Goal: Information Seeking & Learning: Find specific page/section

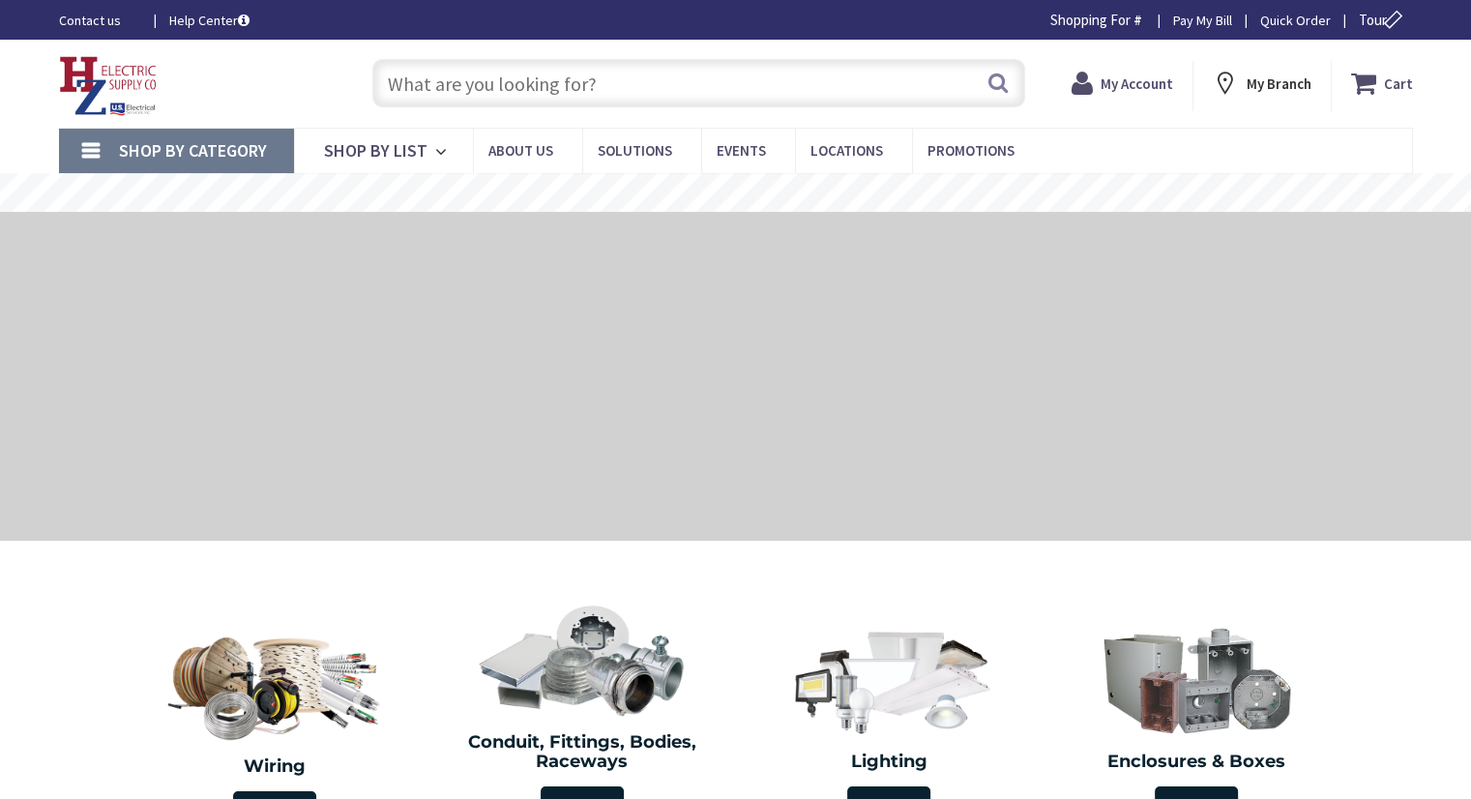
click at [426, 63] on input "text" at bounding box center [698, 83] width 653 height 48
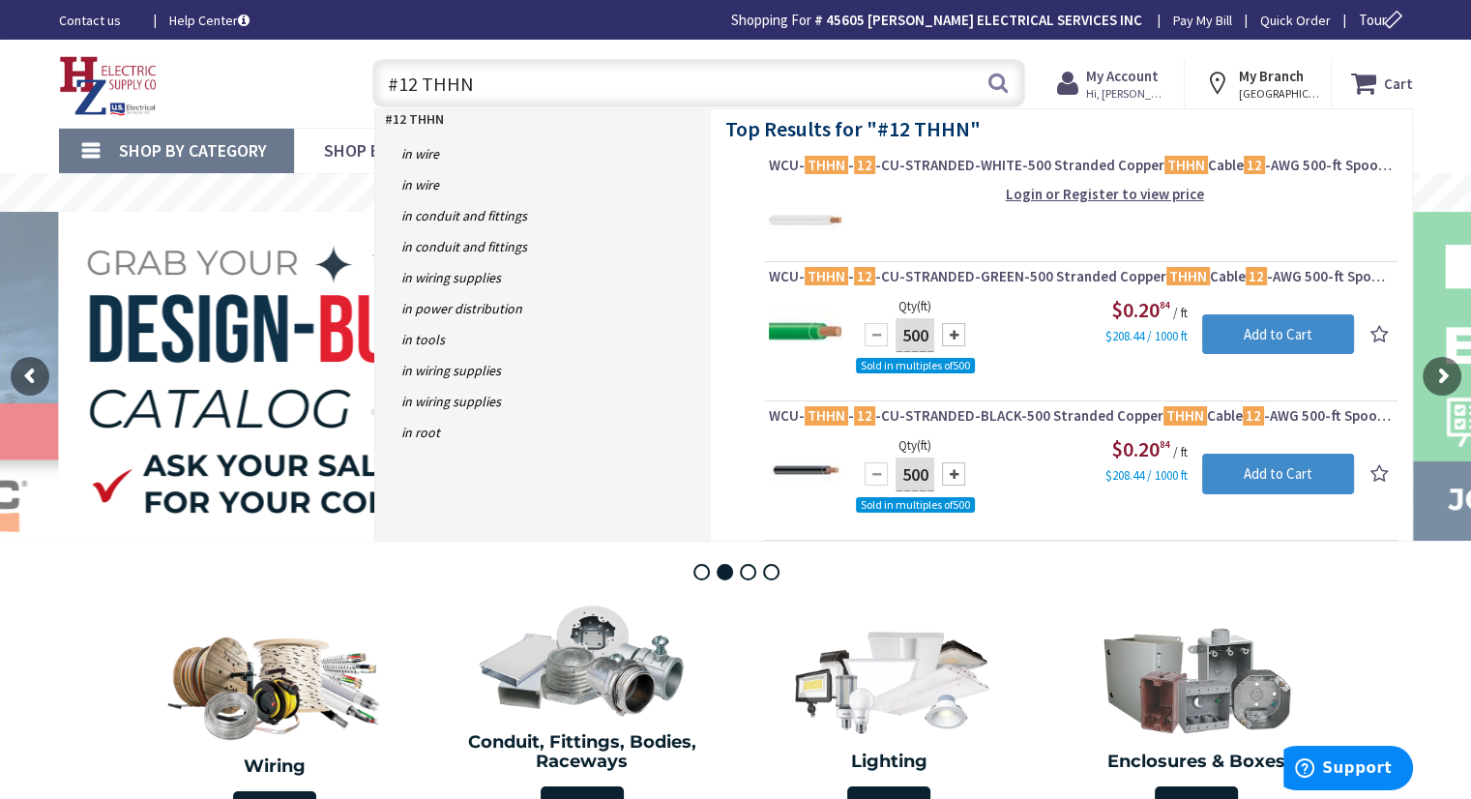
drag, startPoint x: 499, startPoint y: 81, endPoint x: 375, endPoint y: 100, distance: 125.1
click at [375, 99] on input "#12 THHN" at bounding box center [698, 83] width 653 height 48
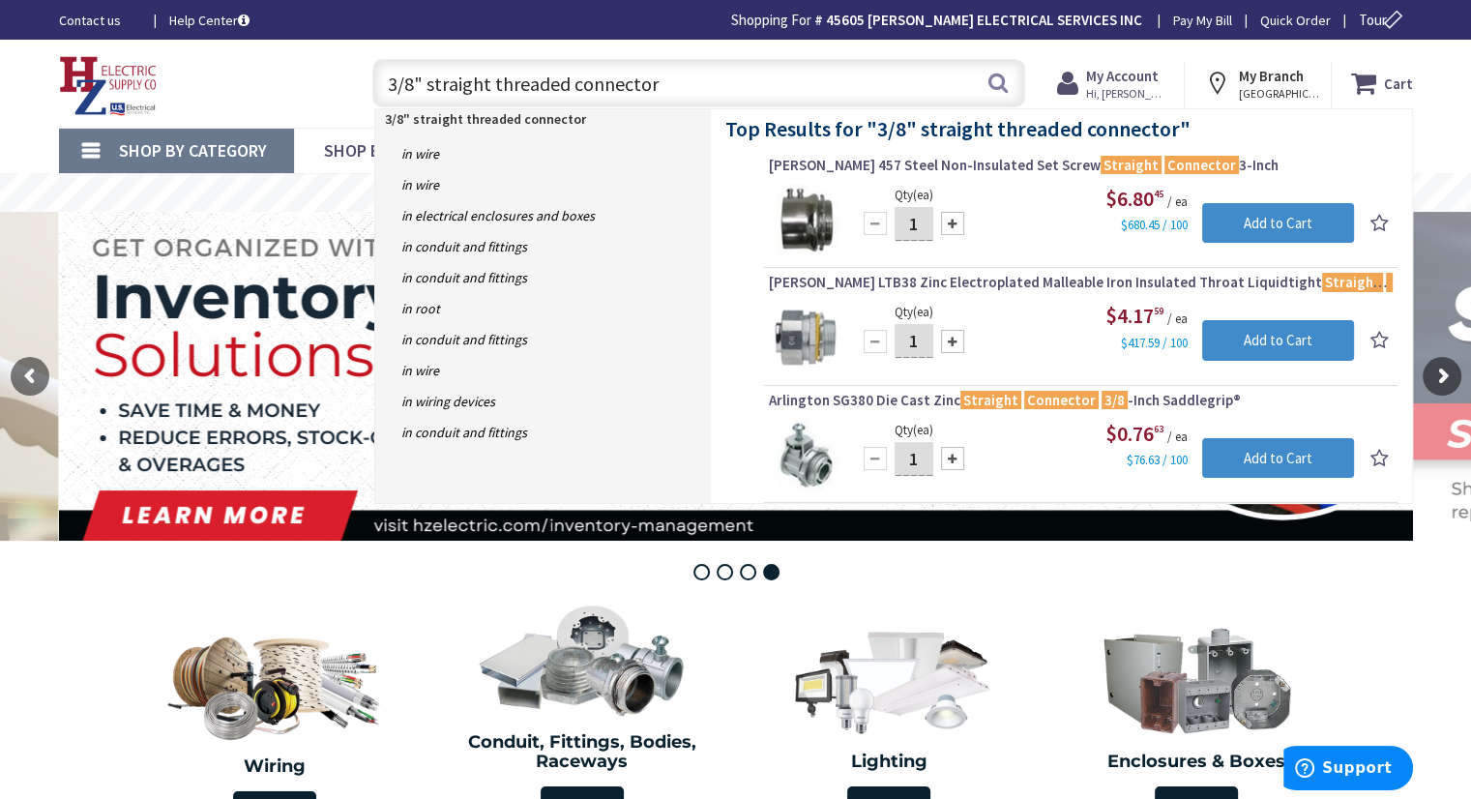
drag, startPoint x: 427, startPoint y: 84, endPoint x: 695, endPoint y: 48, distance: 270.3
click at [695, 48] on div "Skip to Content Toggle Nav 3/8" straight threaded connector 3/8" straight threa…" at bounding box center [736, 84] width 1451 height 88
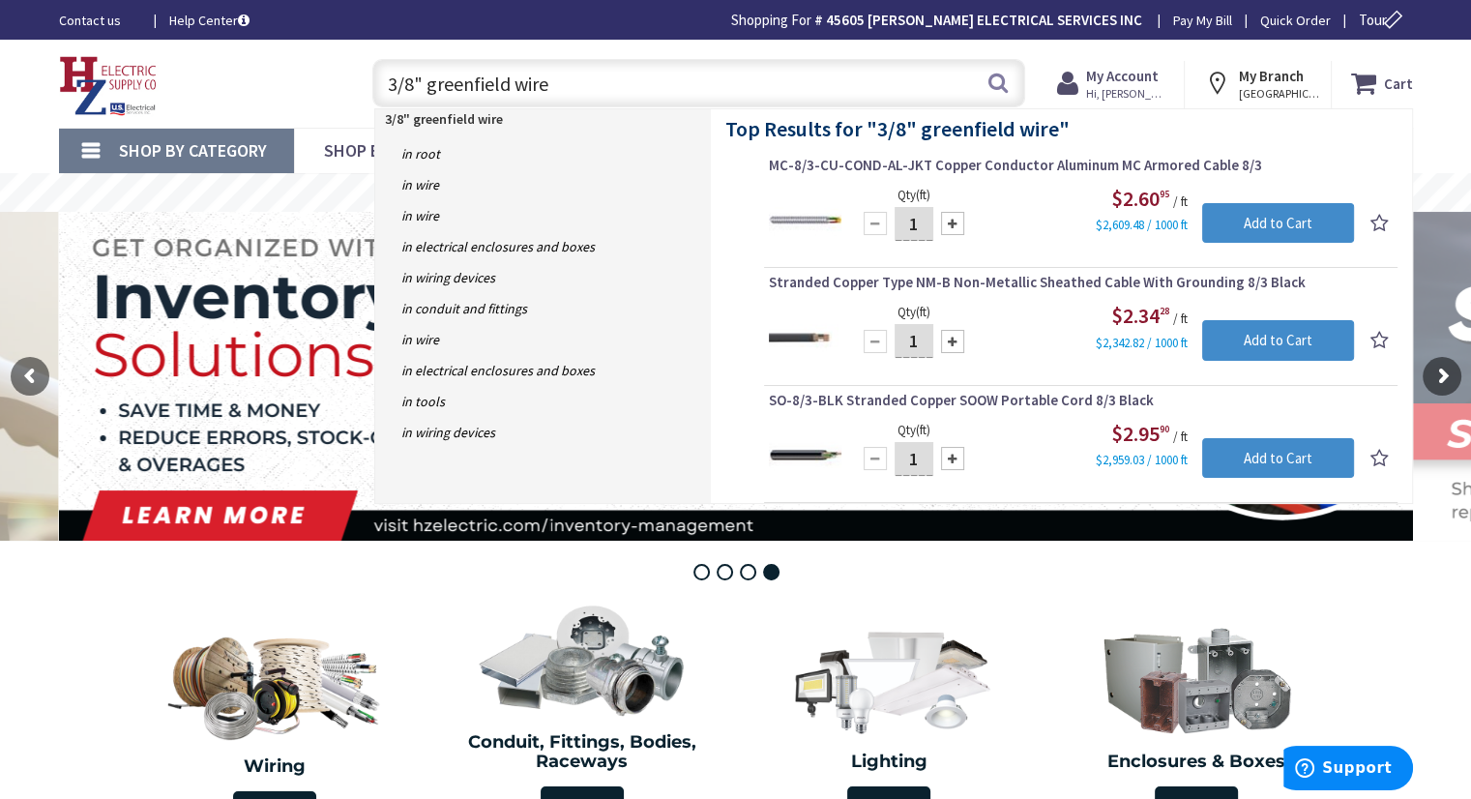
type input "3/8" greenfield wire"
click at [441, 183] on link "in Wire" at bounding box center [543, 184] width 336 height 31
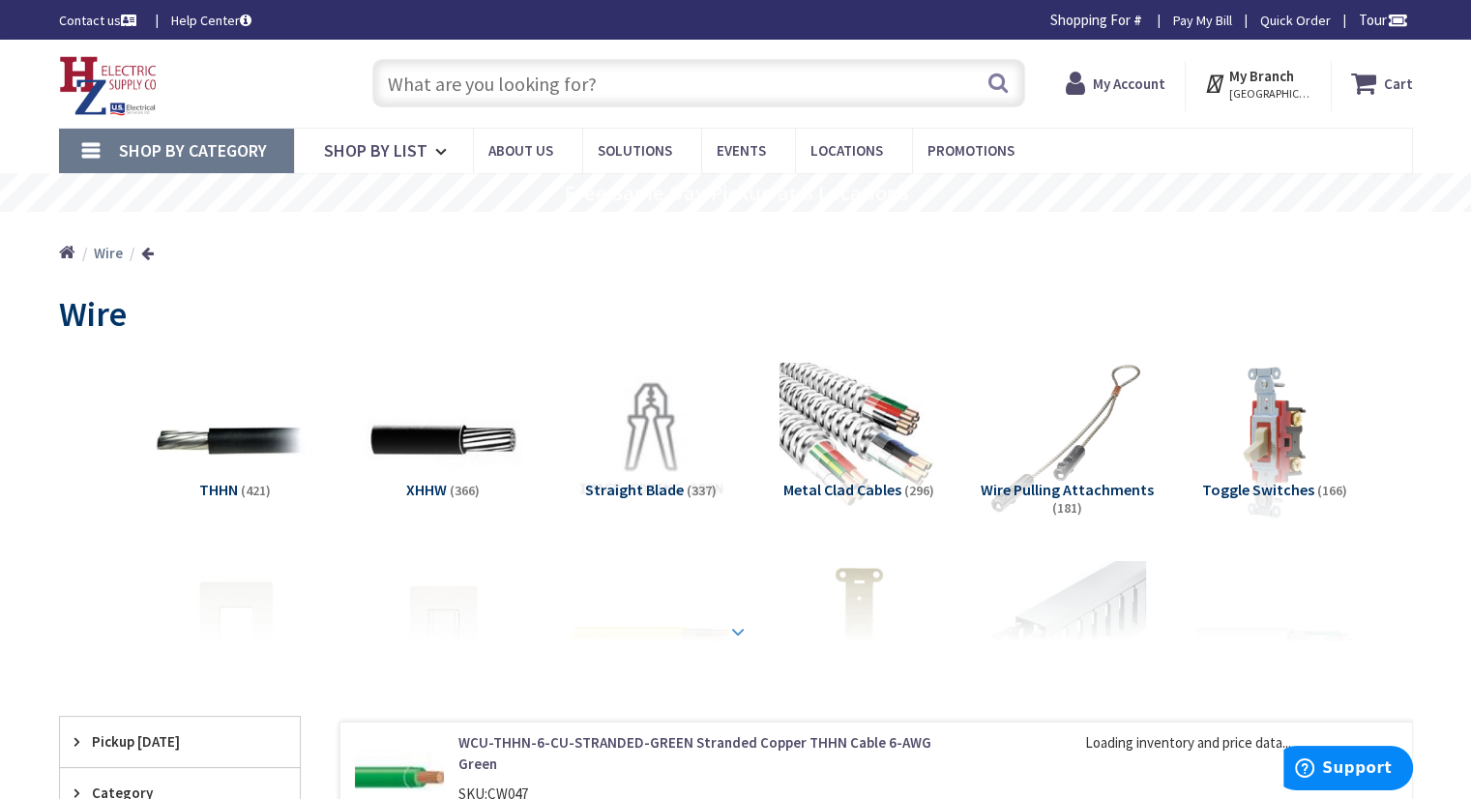
click at [722, 628] on div at bounding box center [735, 589] width 1257 height 106
click at [731, 624] on strong at bounding box center [737, 631] width 23 height 21
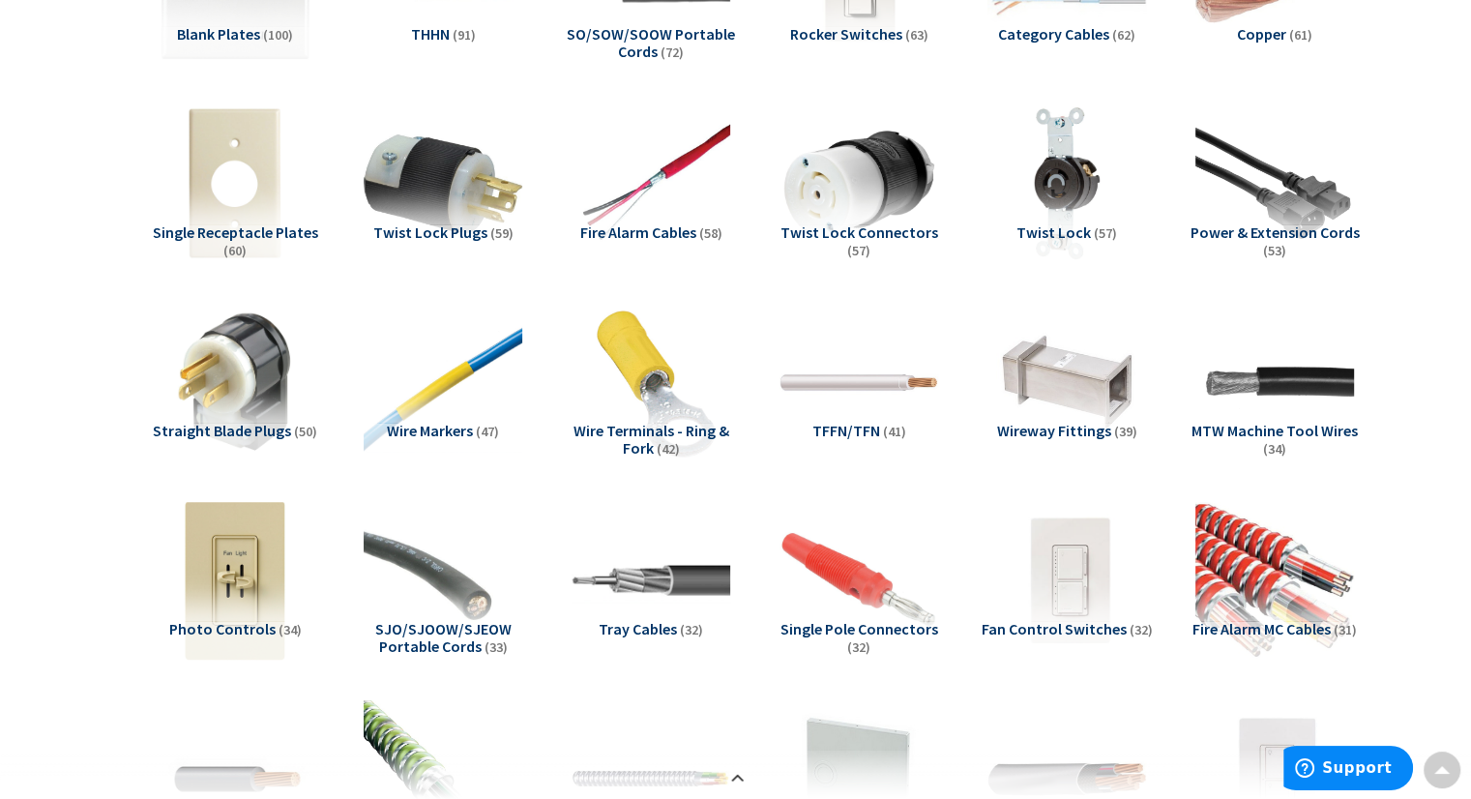
scroll to position [1259, 0]
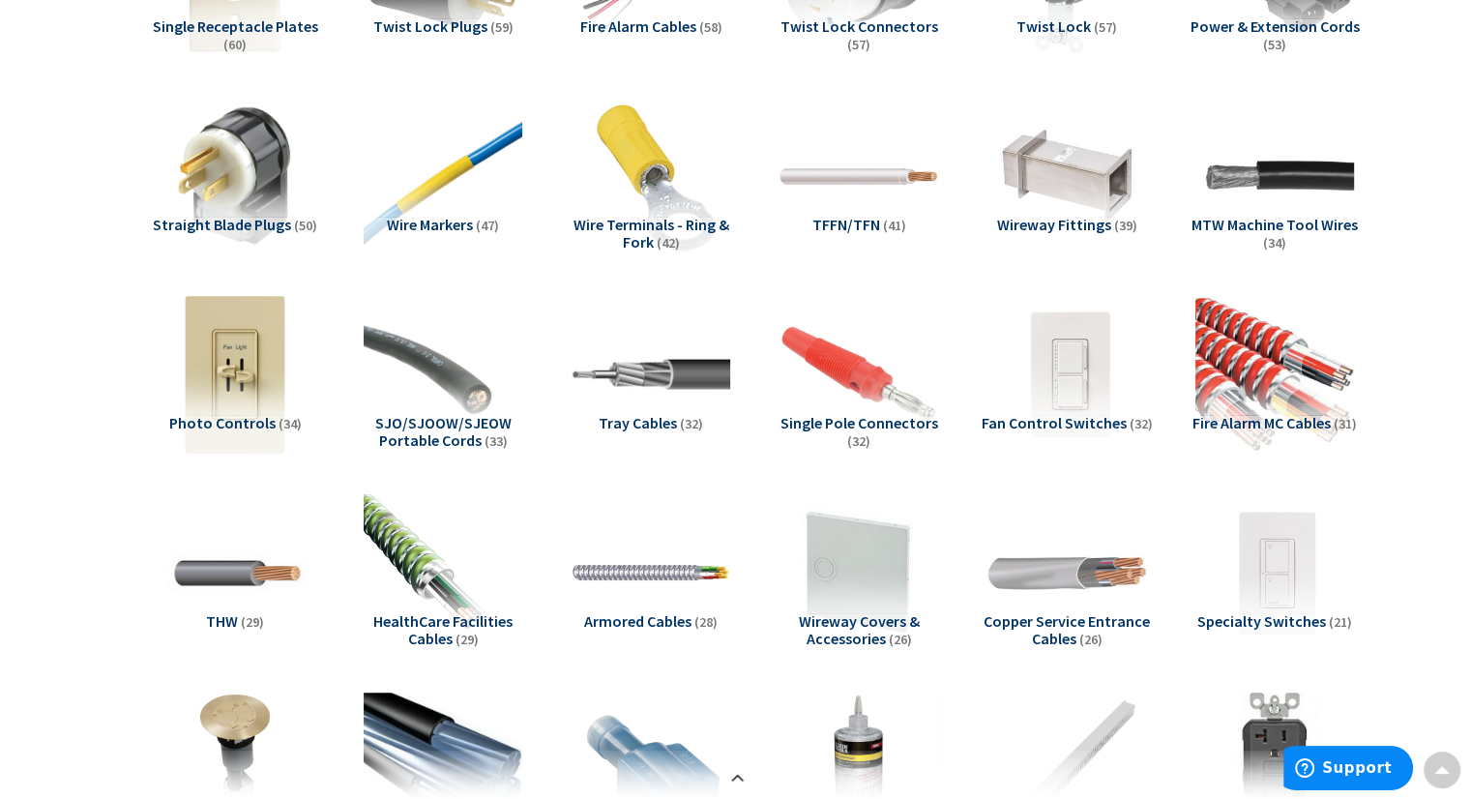
click at [615, 620] on span "Armored Cables" at bounding box center [637, 620] width 107 height 19
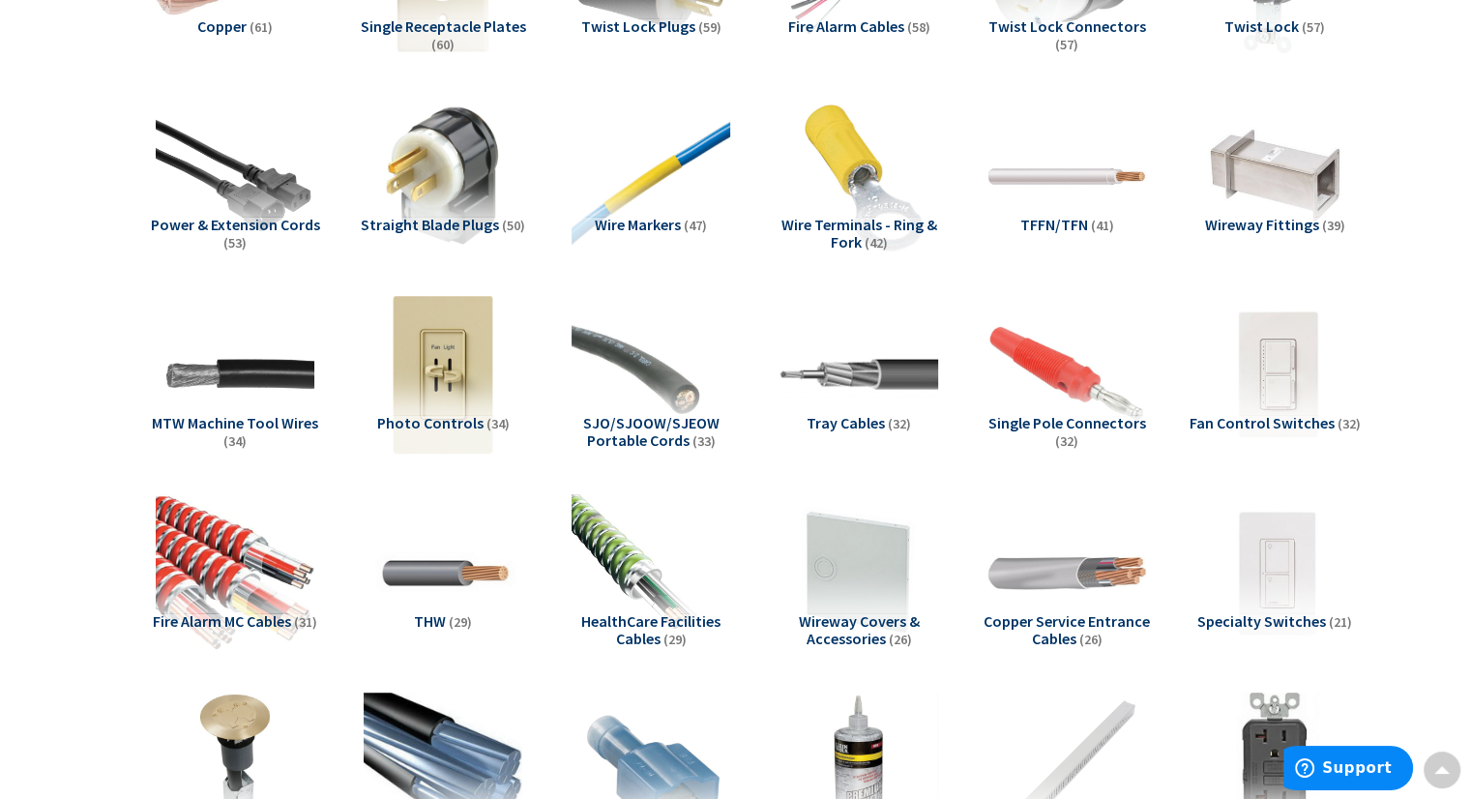
scroll to position [3773, 0]
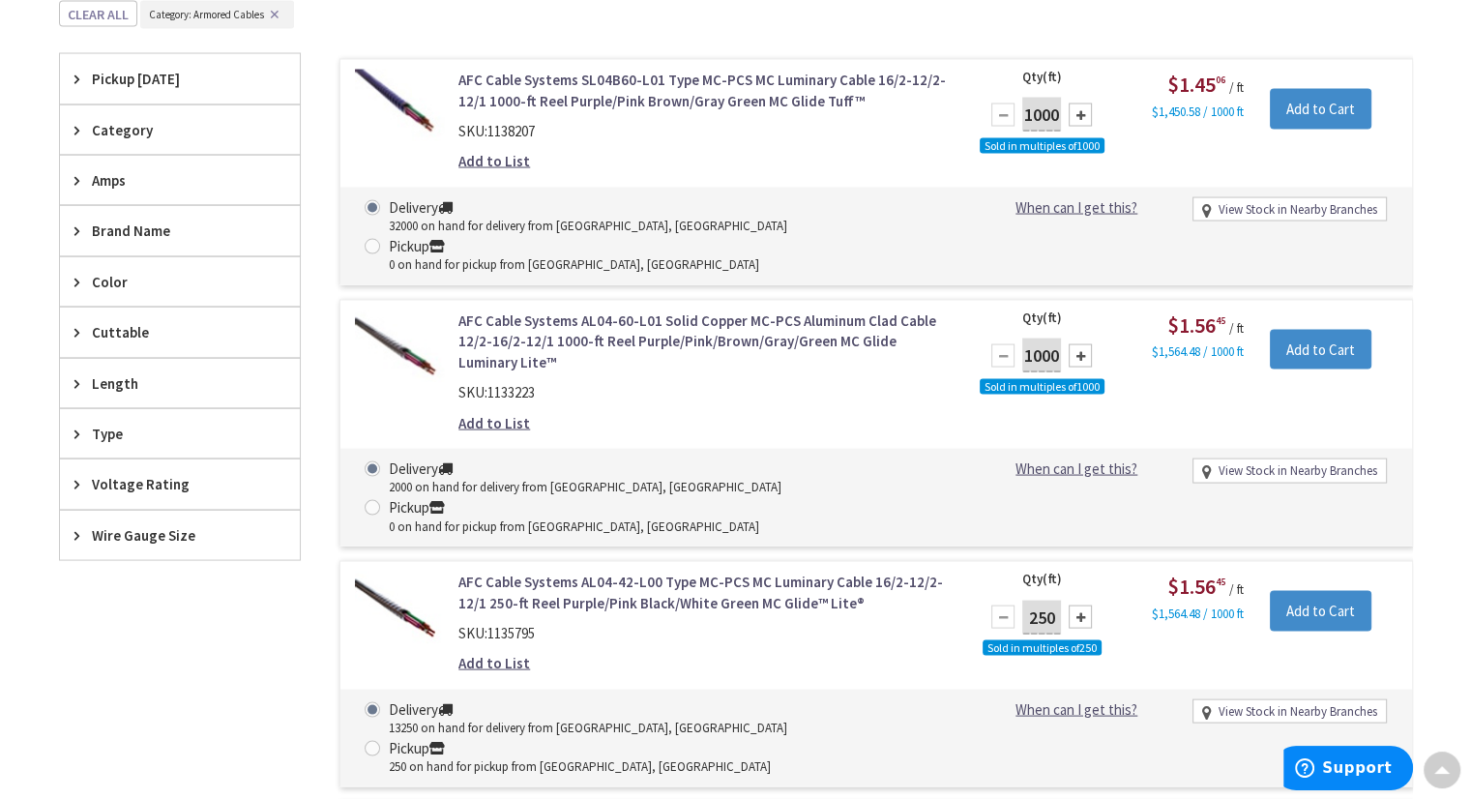
click at [95, 430] on span "Type" at bounding box center [171, 434] width 158 height 20
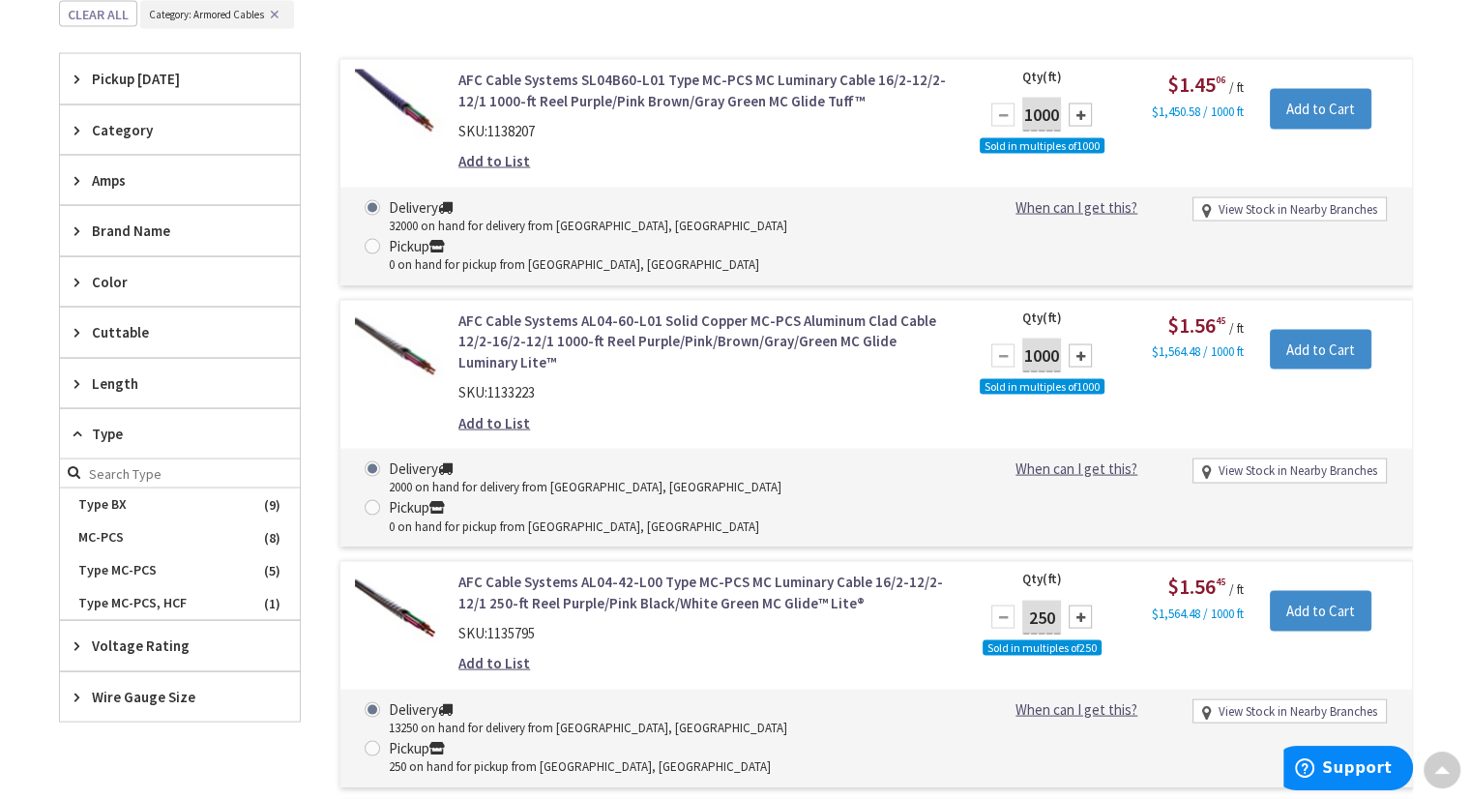
click at [95, 430] on span "Type" at bounding box center [171, 434] width 158 height 20
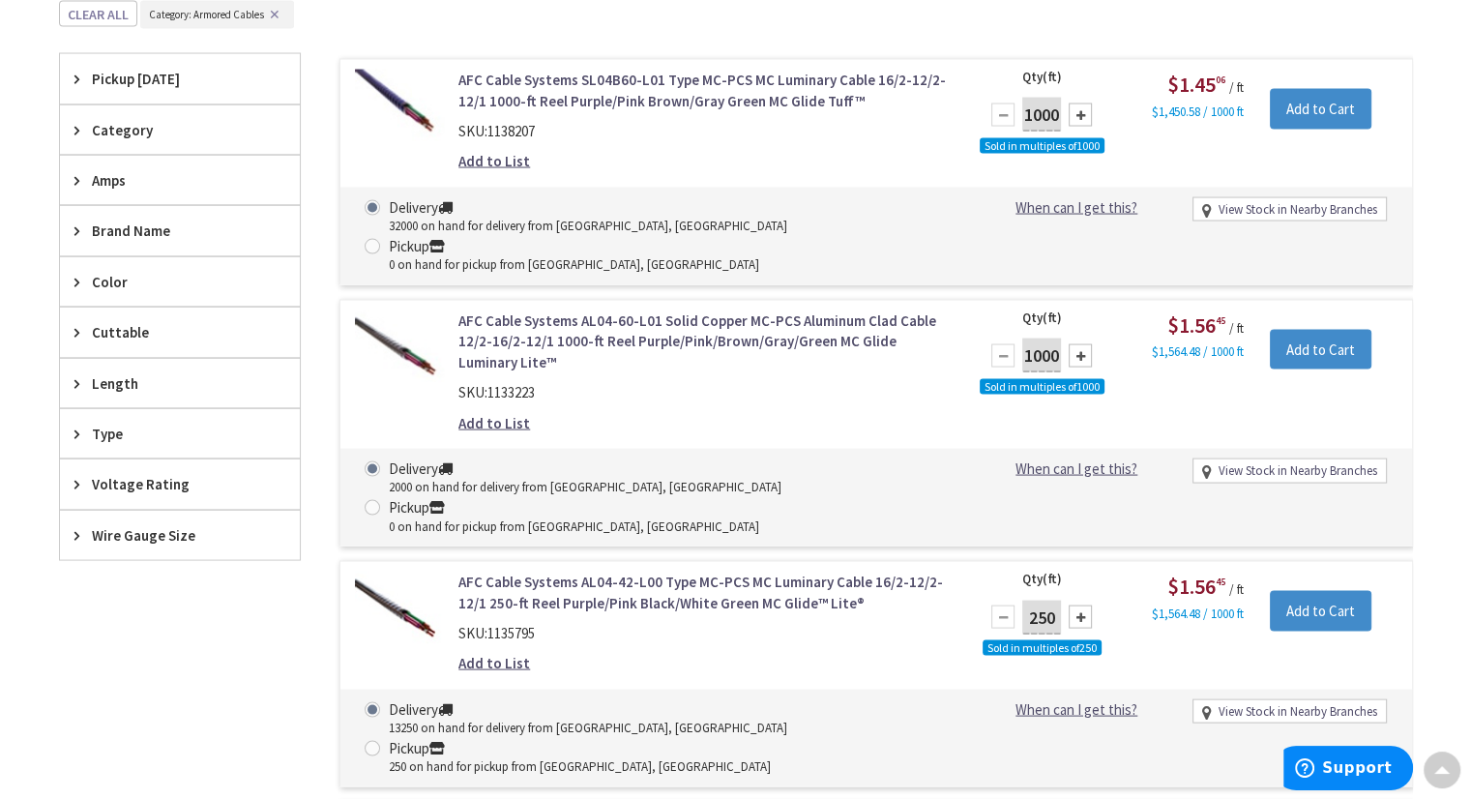
click at [97, 374] on span "Length" at bounding box center [171, 383] width 158 height 20
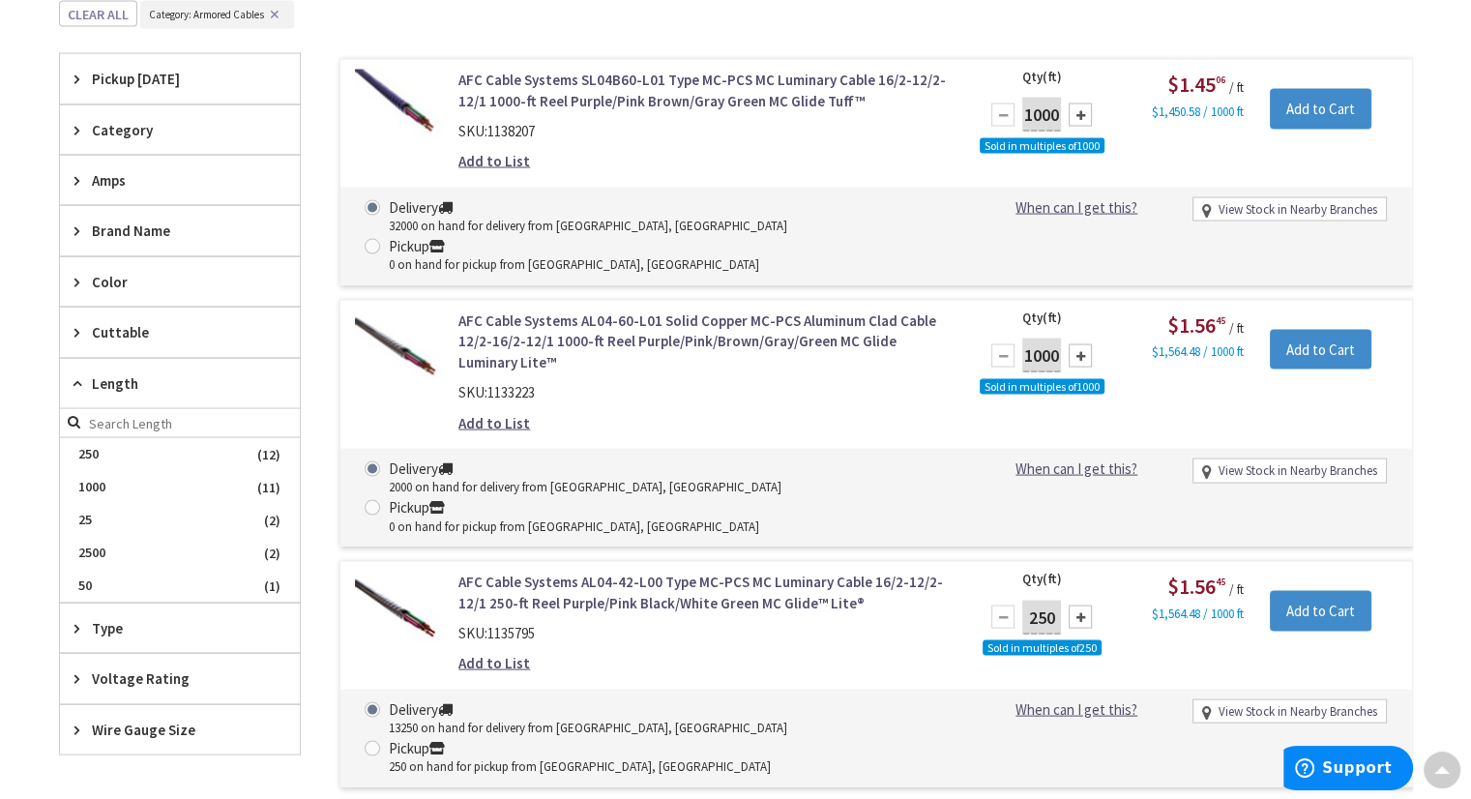
click at [97, 374] on span "Length" at bounding box center [171, 383] width 158 height 20
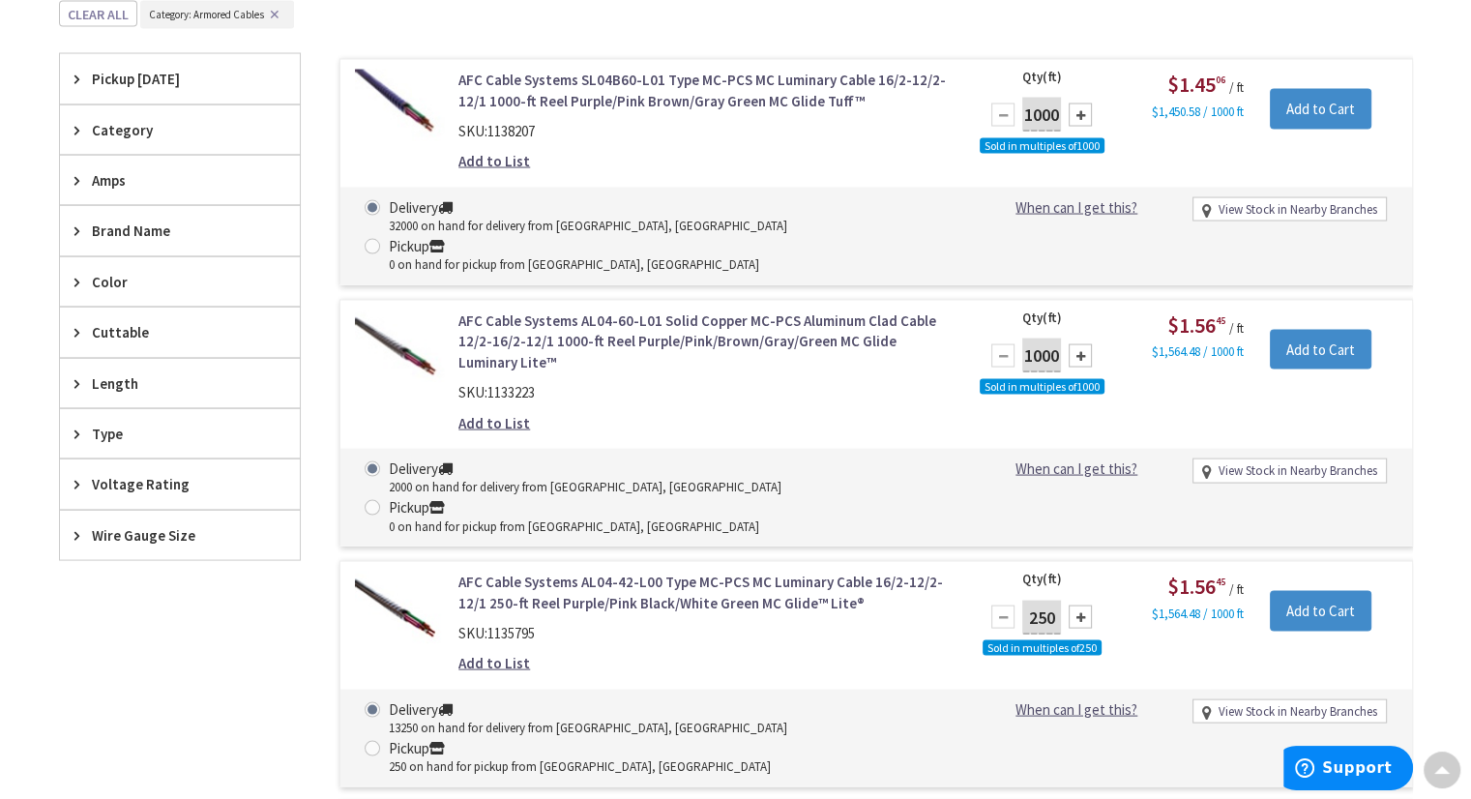
click at [117, 125] on span "Category" at bounding box center [171, 130] width 158 height 20
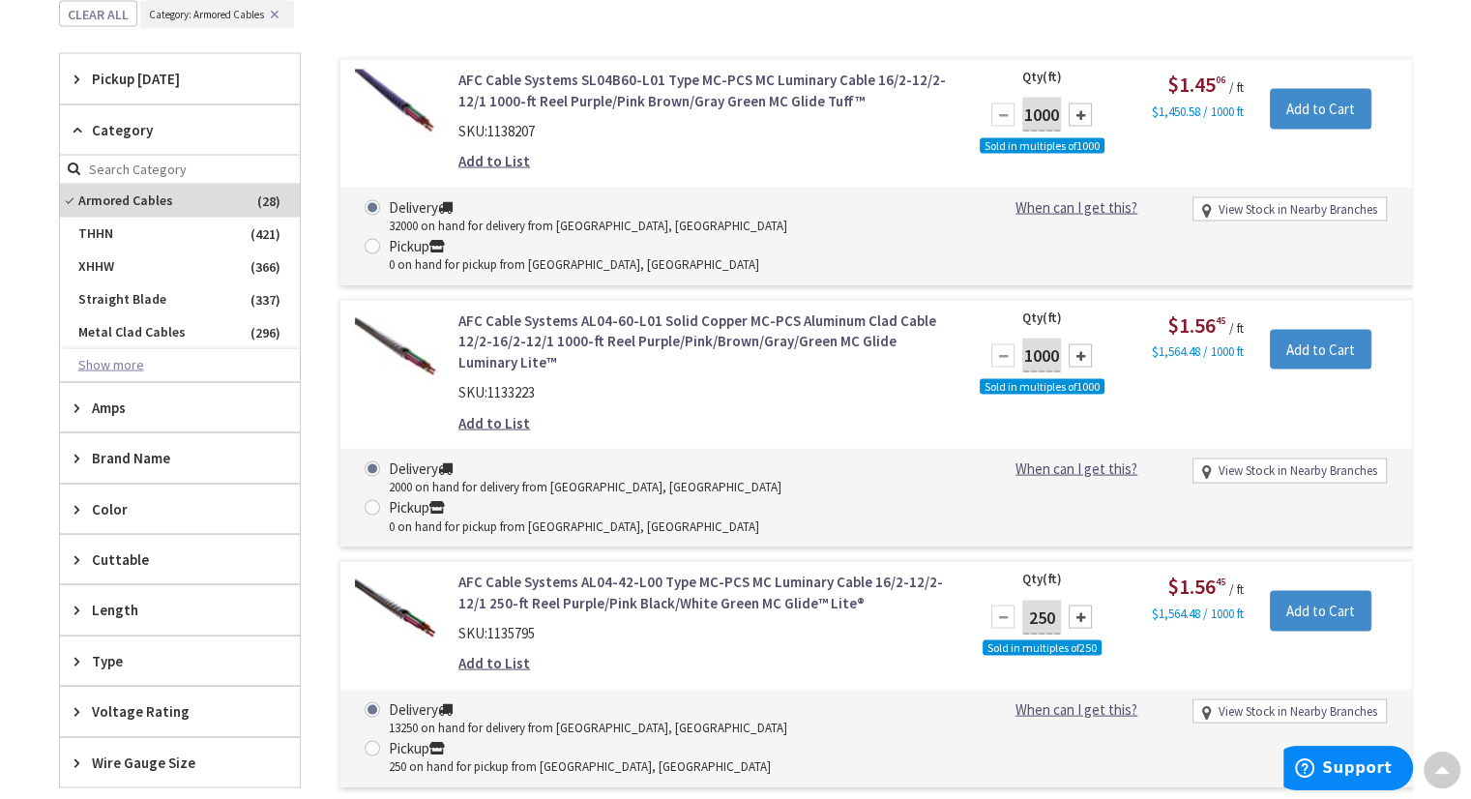
click at [116, 368] on button "Show more" at bounding box center [180, 365] width 240 height 33
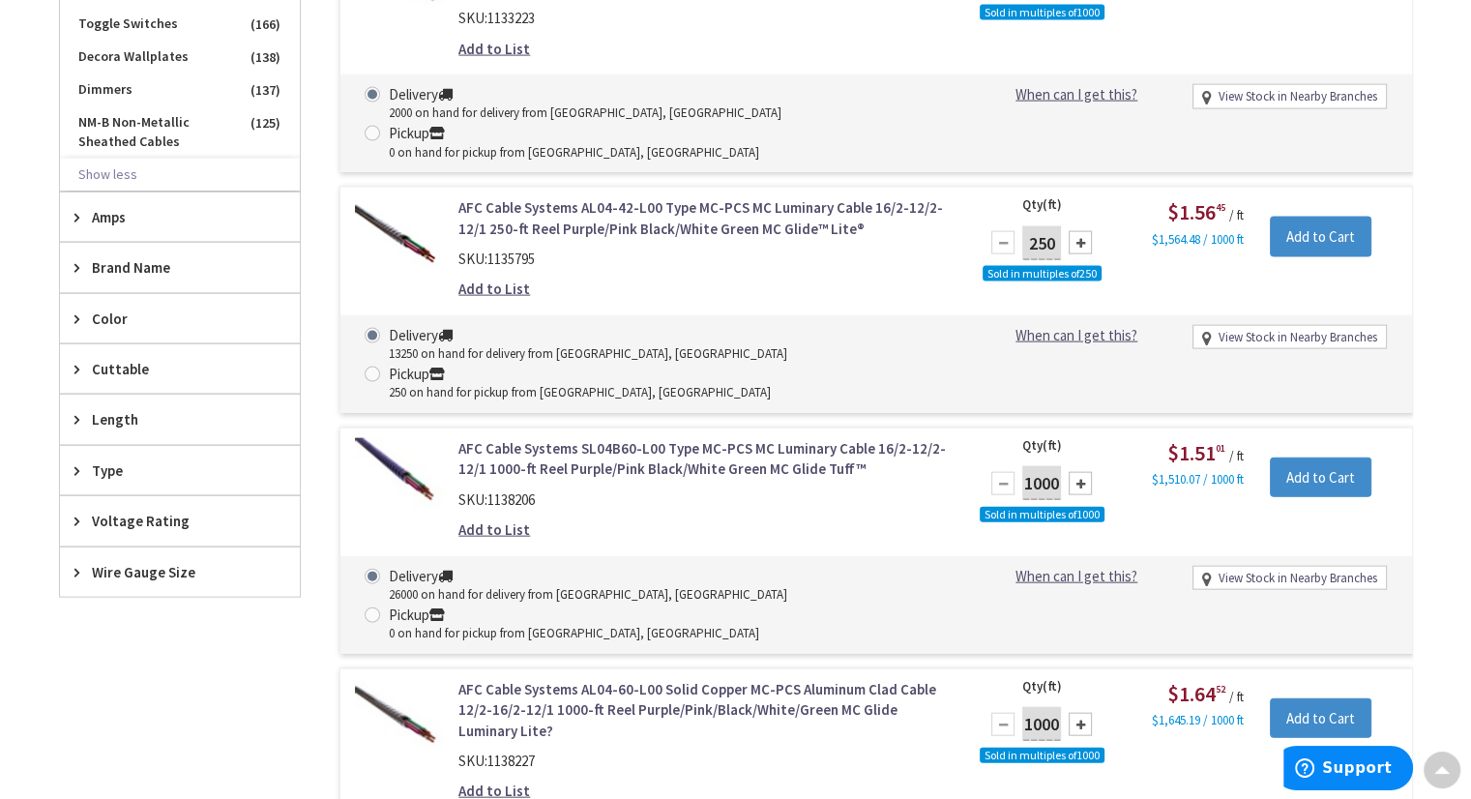
scroll to position [4160, 0]
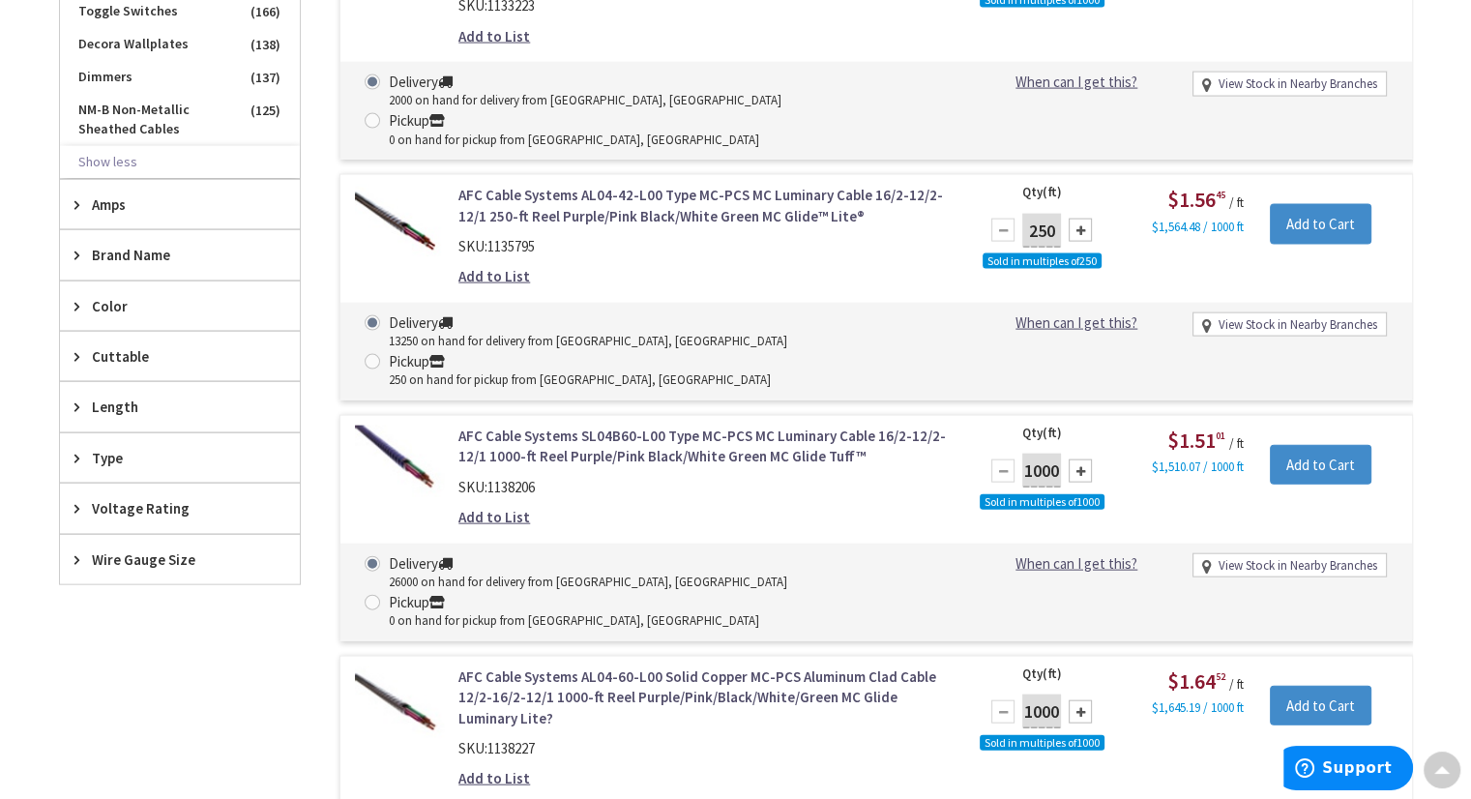
click at [139, 550] on span "Wire Gauge Size" at bounding box center [171, 559] width 158 height 20
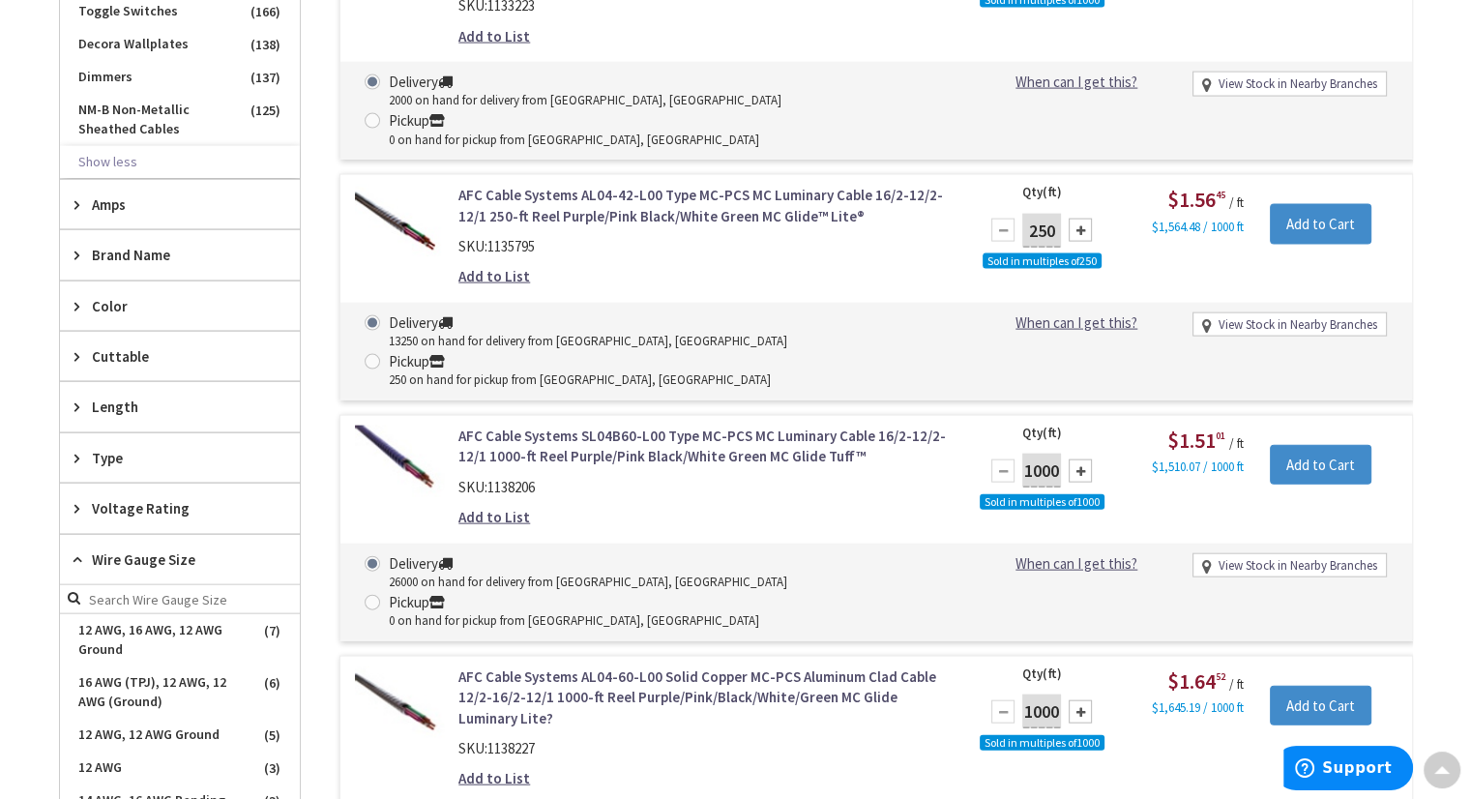
click at [139, 550] on span "Wire Gauge Size" at bounding box center [171, 559] width 158 height 20
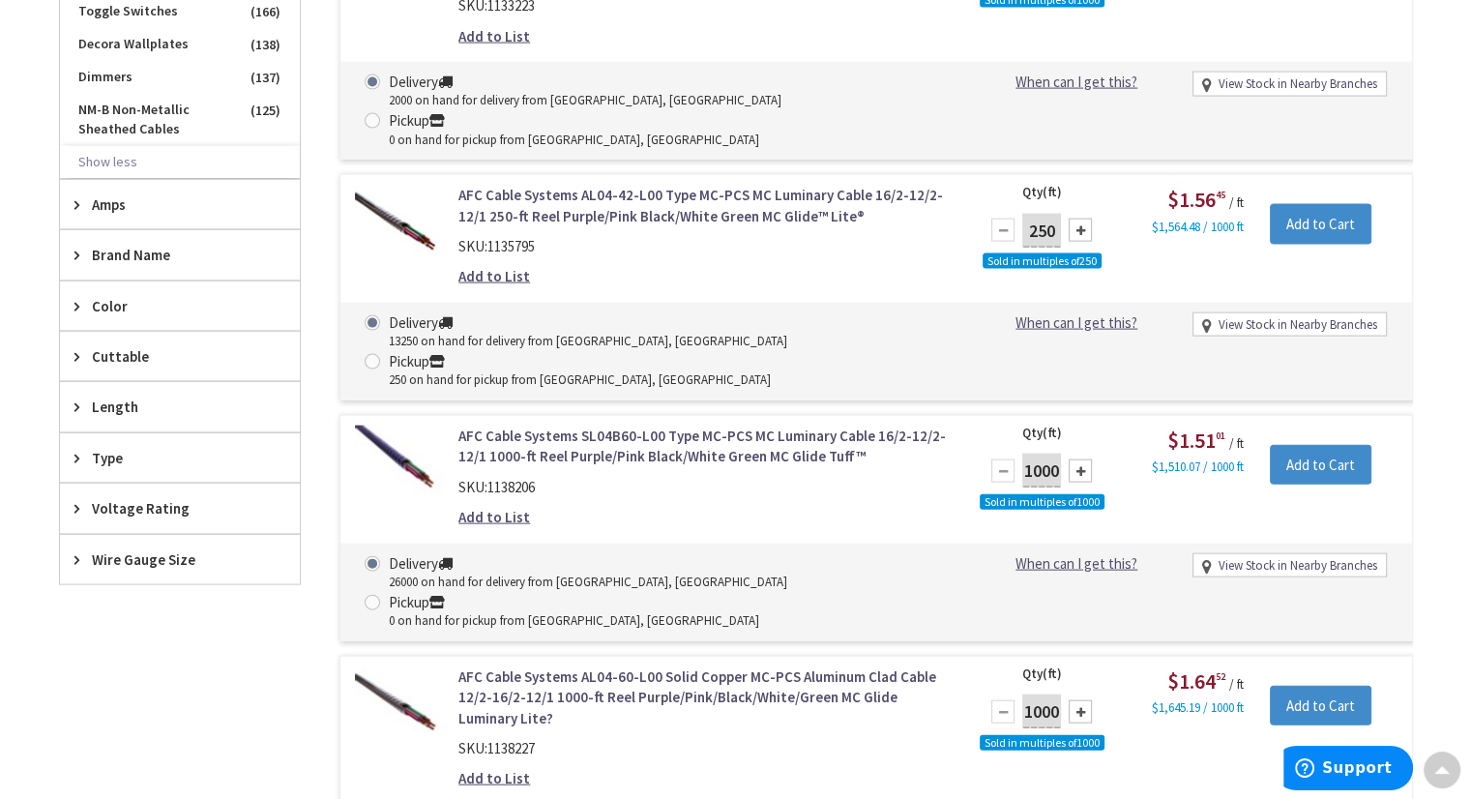
click at [99, 448] on span "Type" at bounding box center [171, 458] width 158 height 20
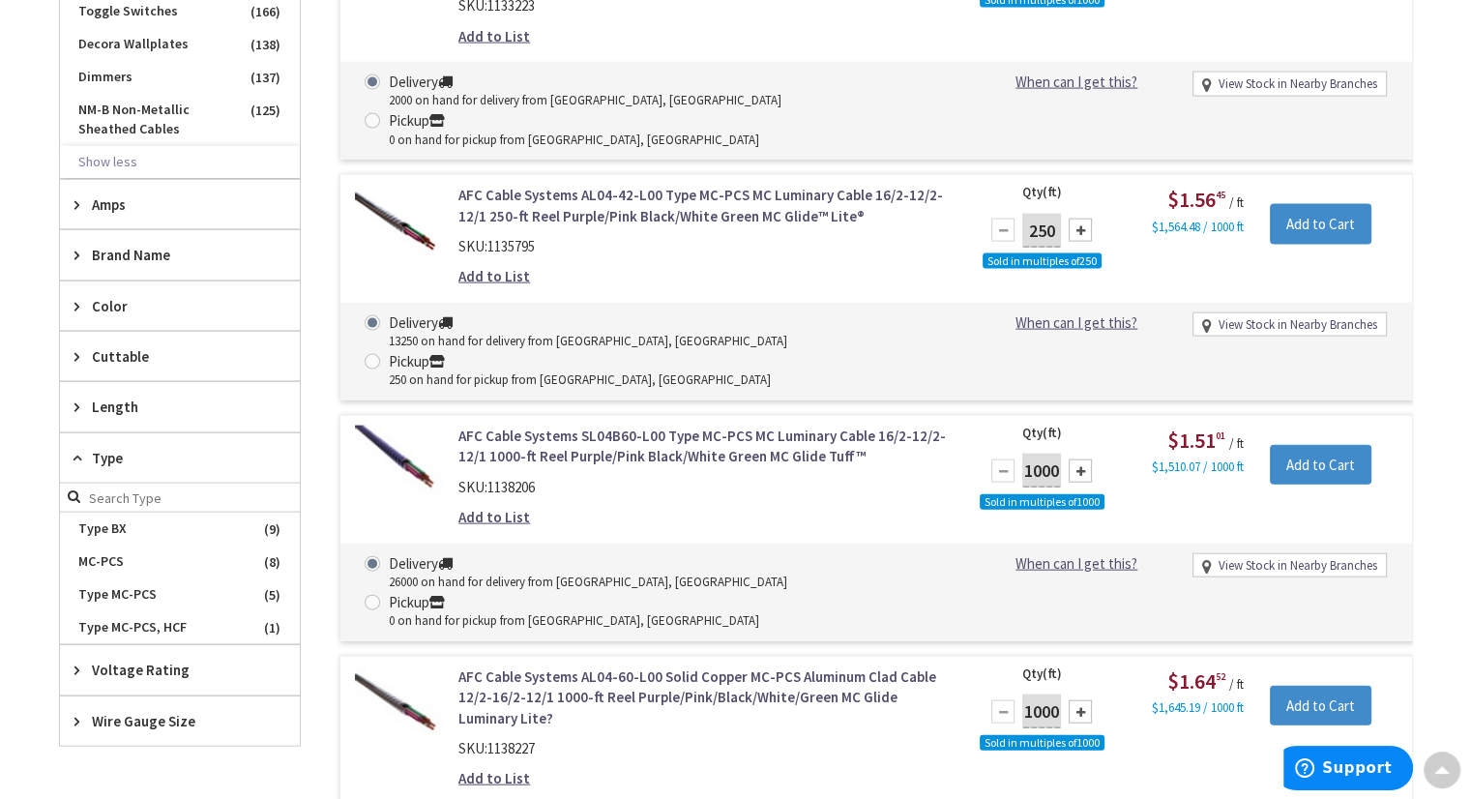
click at [99, 448] on span "Type" at bounding box center [171, 458] width 158 height 20
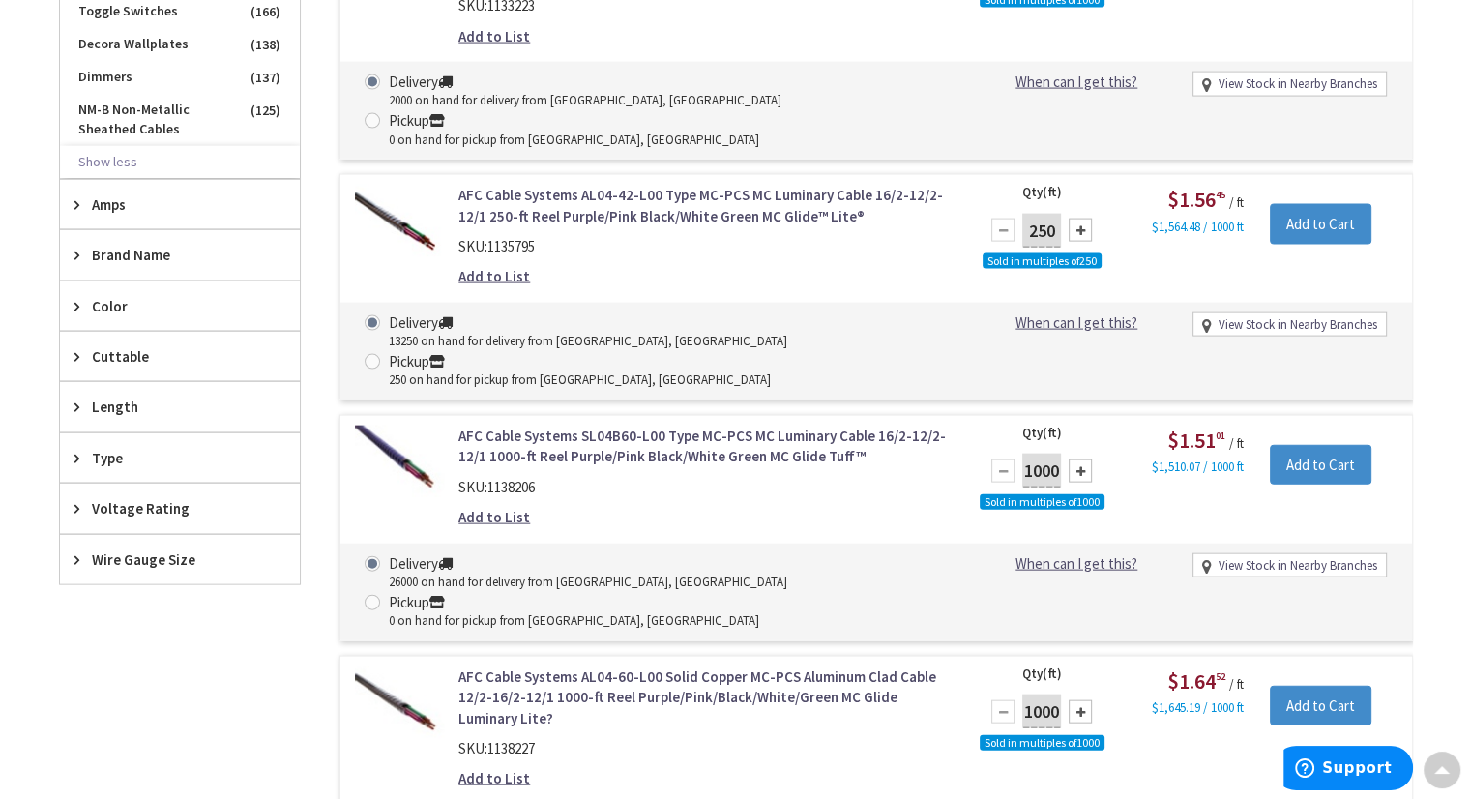
click at [109, 397] on span "Length" at bounding box center [171, 407] width 158 height 20
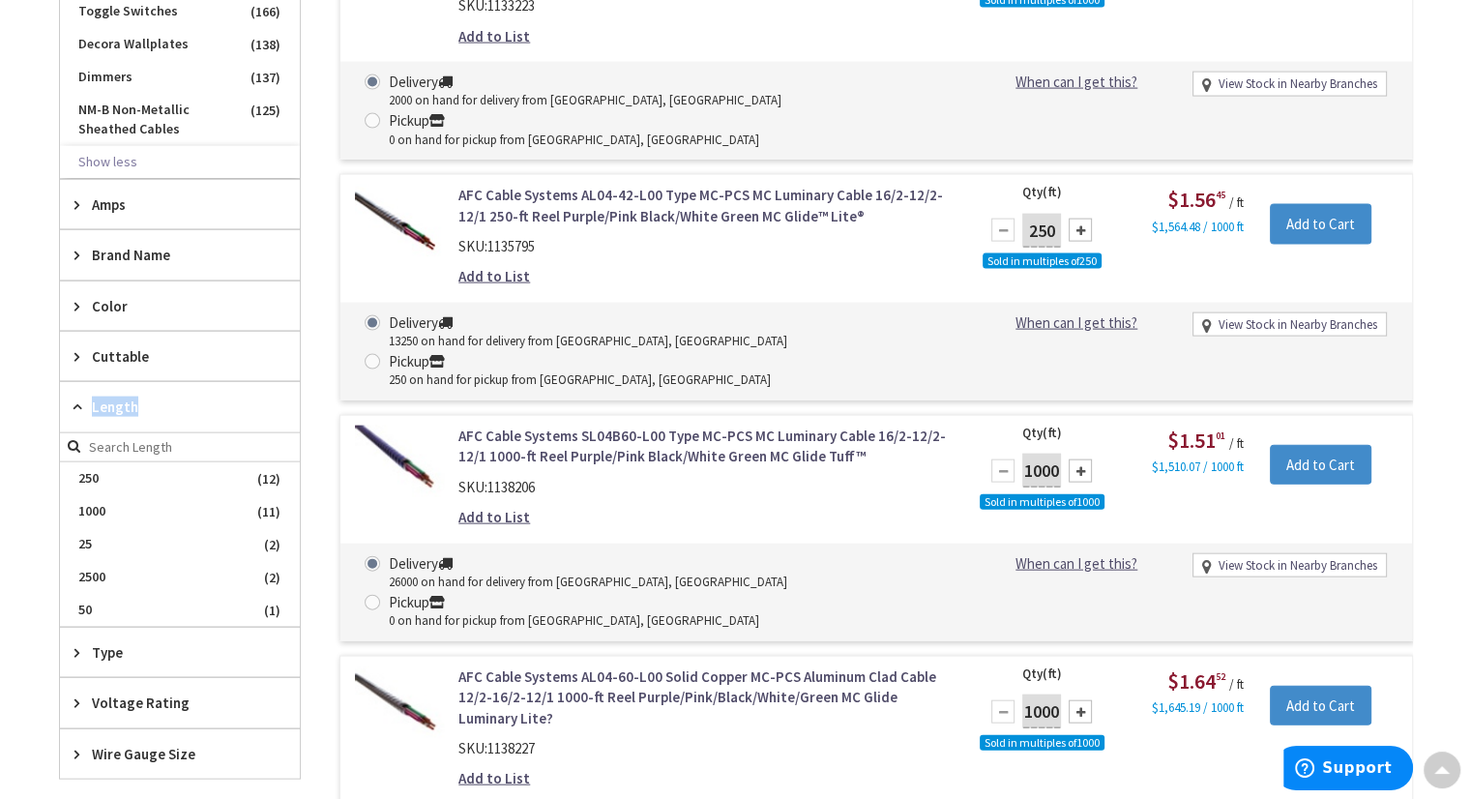
click at [109, 397] on span "Length" at bounding box center [171, 407] width 158 height 20
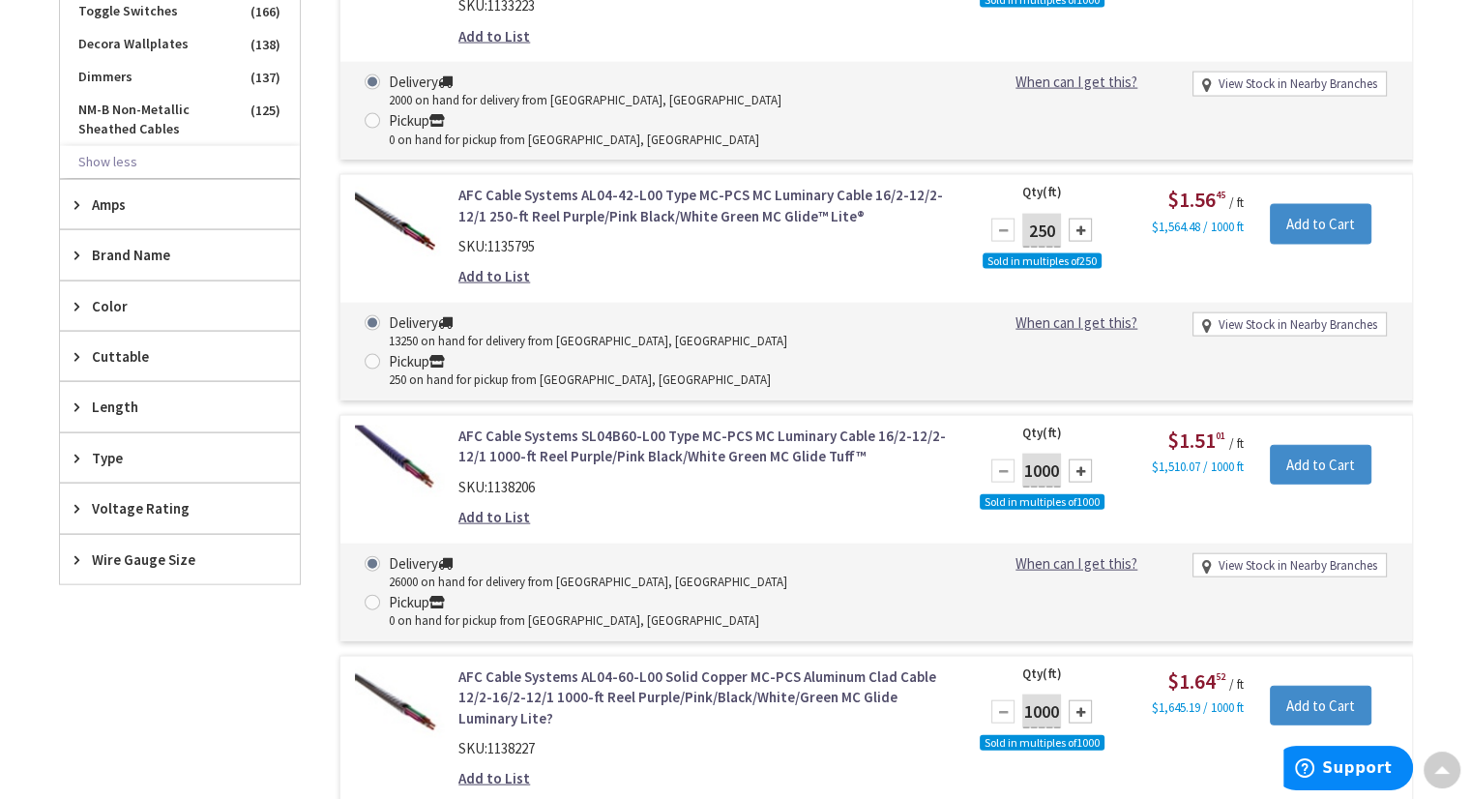
click at [113, 349] on span "Cuttable" at bounding box center [171, 356] width 158 height 20
click at [103, 298] on span "Color" at bounding box center [171, 306] width 158 height 20
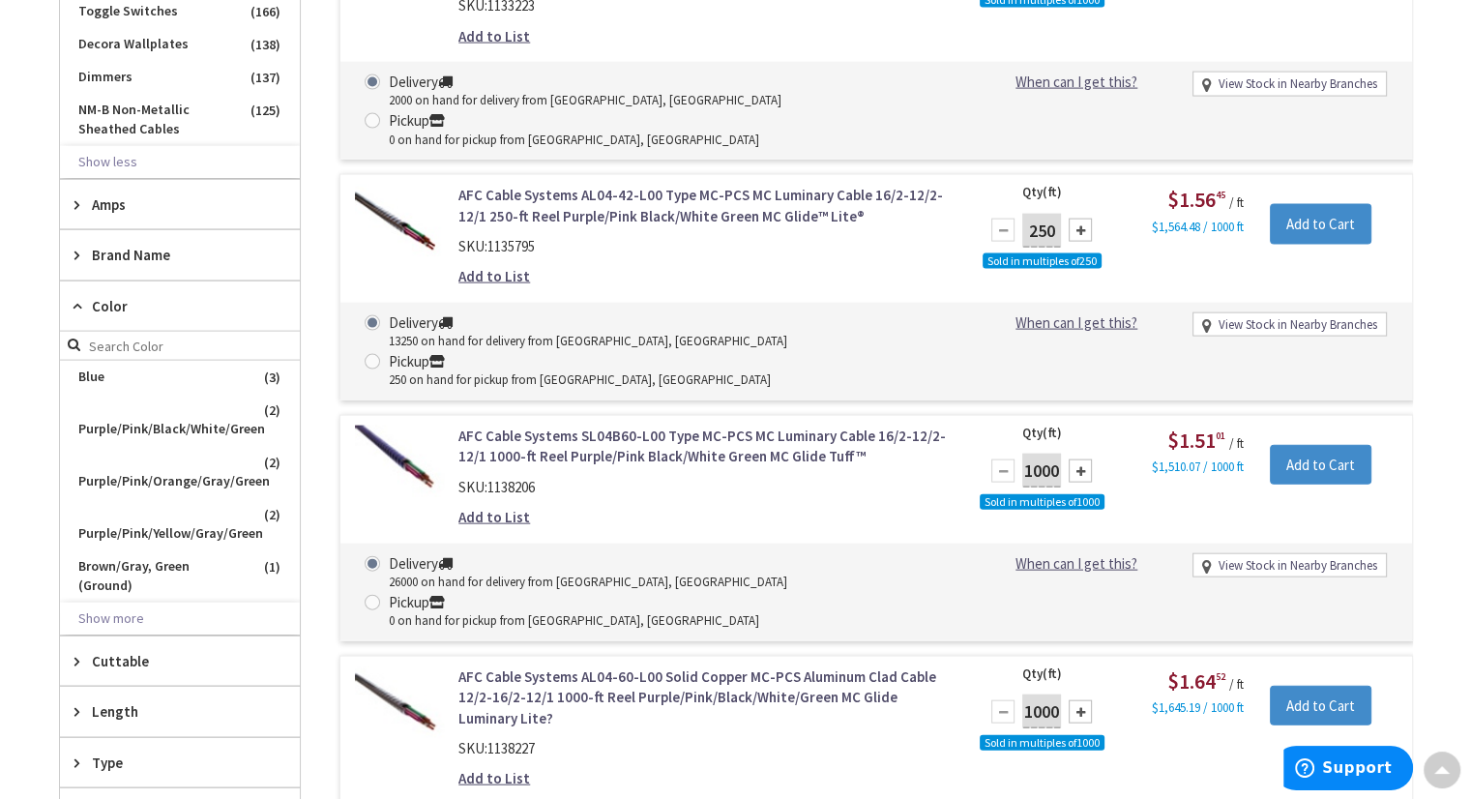
click at [103, 298] on span "Color" at bounding box center [171, 306] width 158 height 20
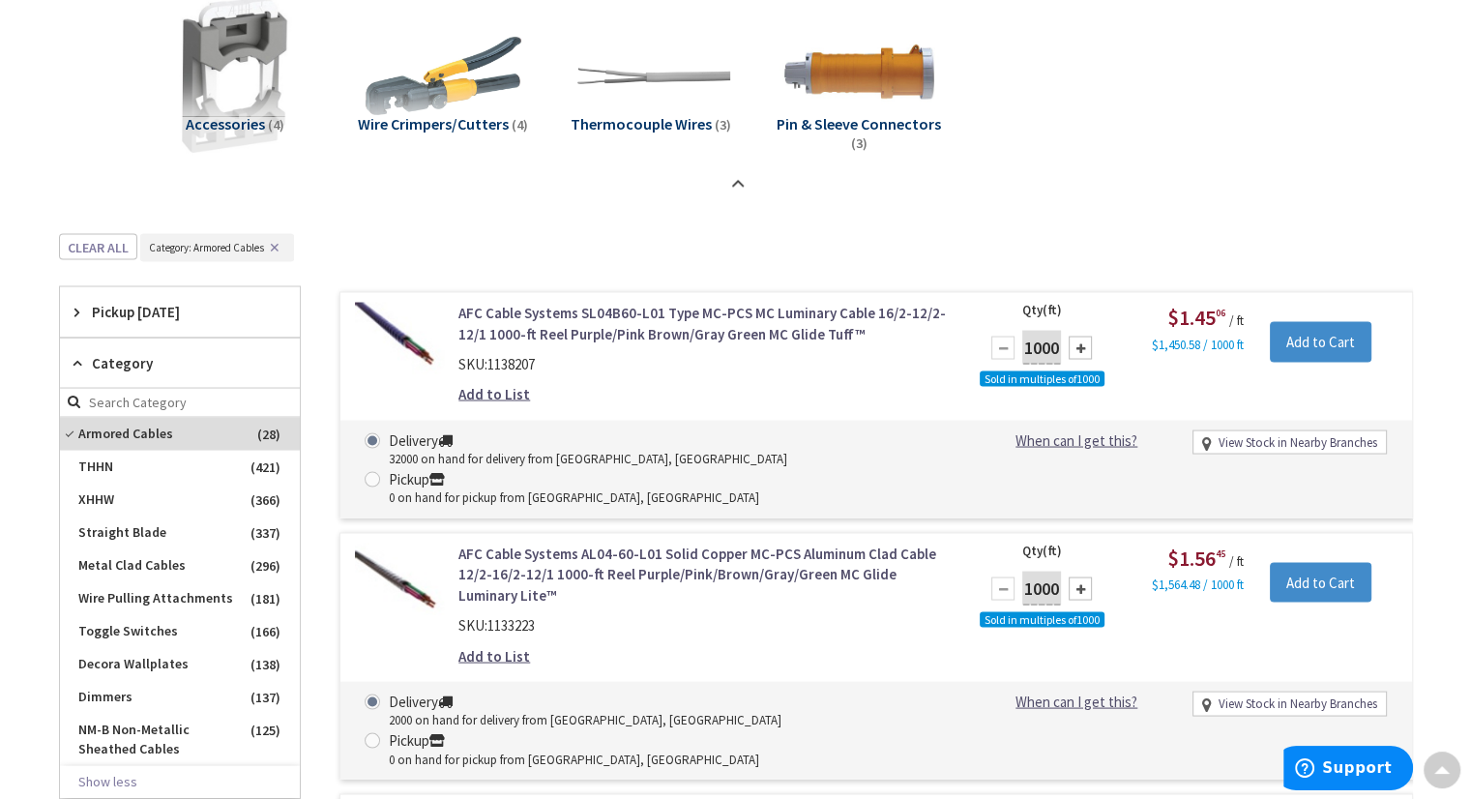
scroll to position [3289, 0]
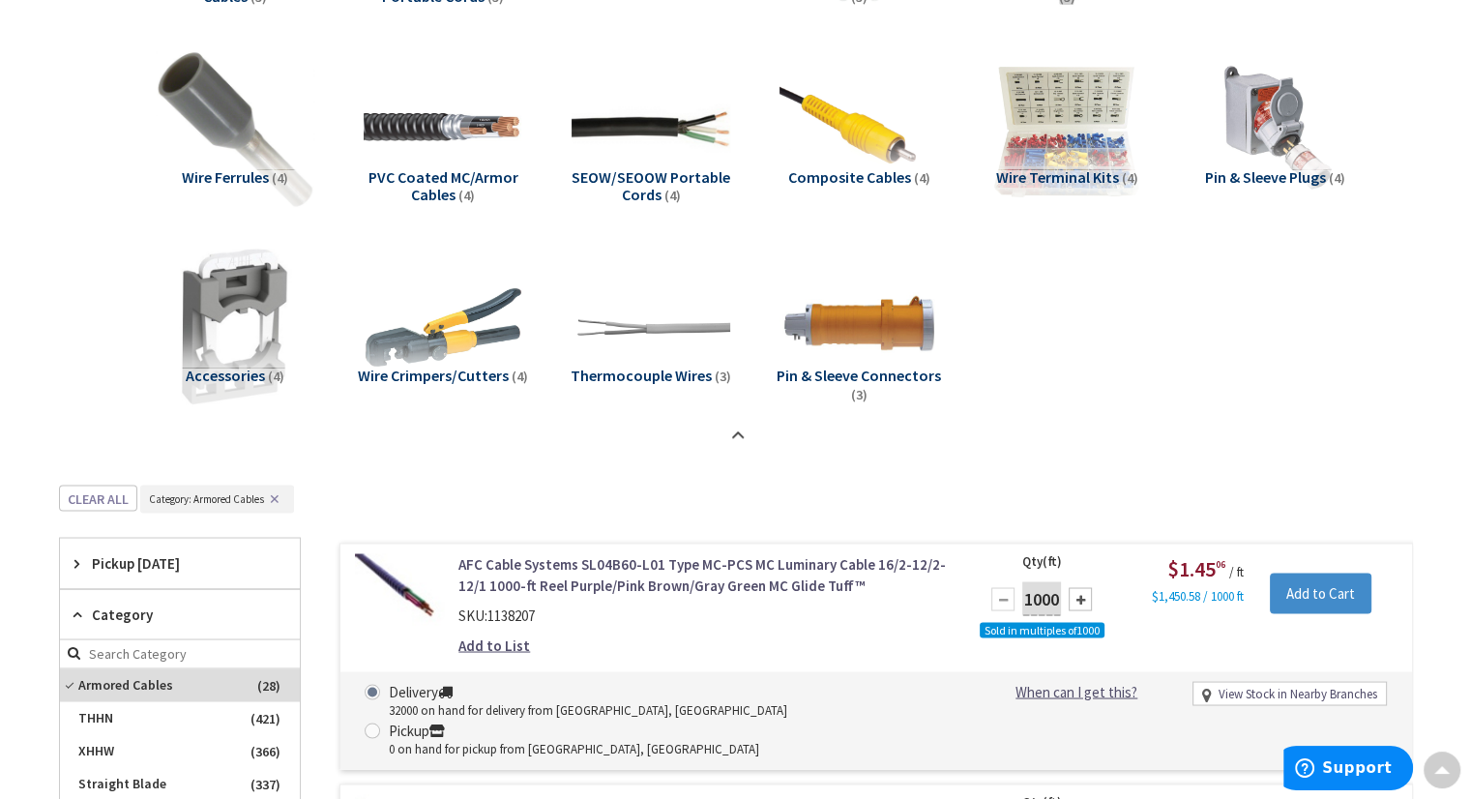
click at [275, 496] on button "✕" at bounding box center [274, 498] width 21 height 14
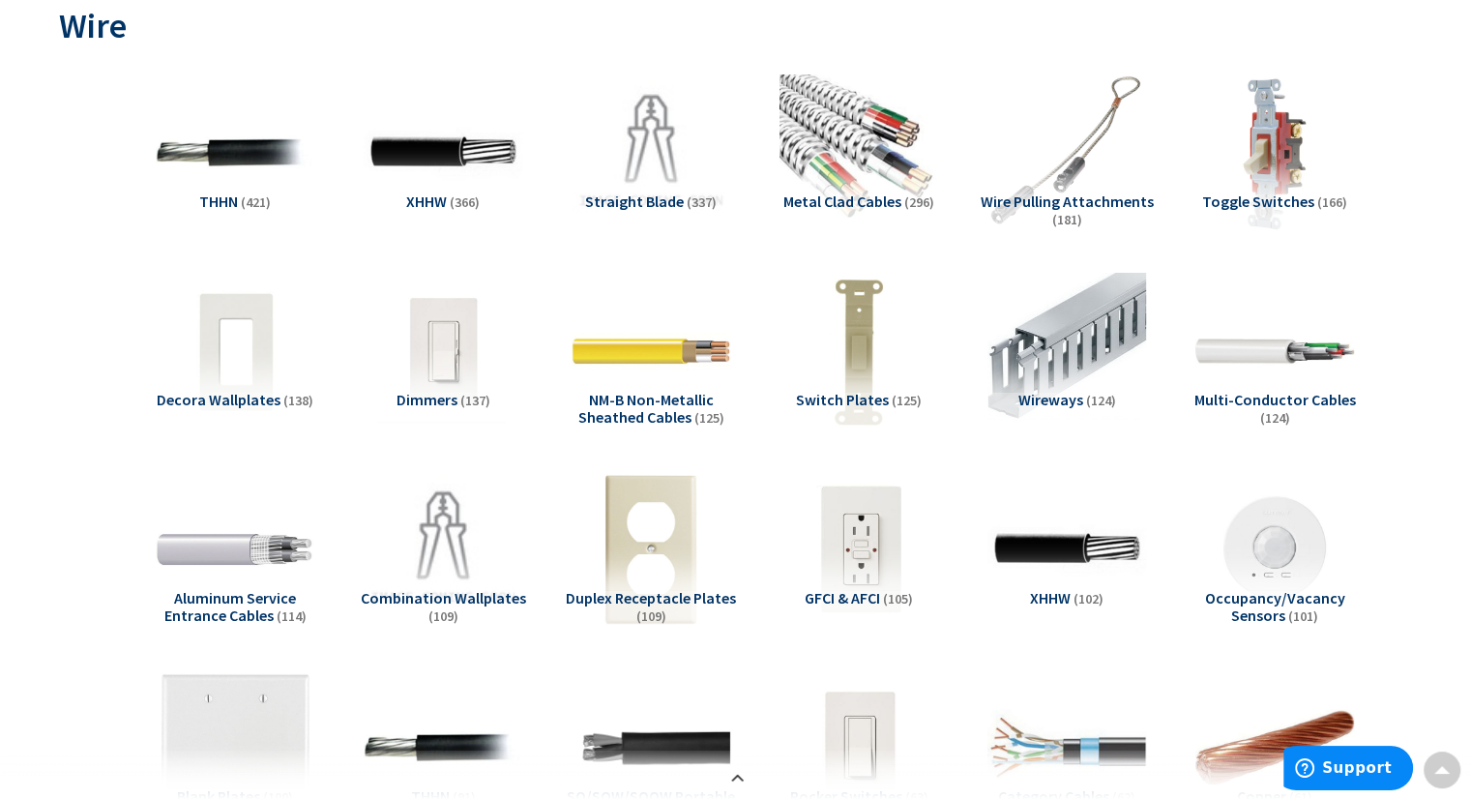
scroll to position [0, 0]
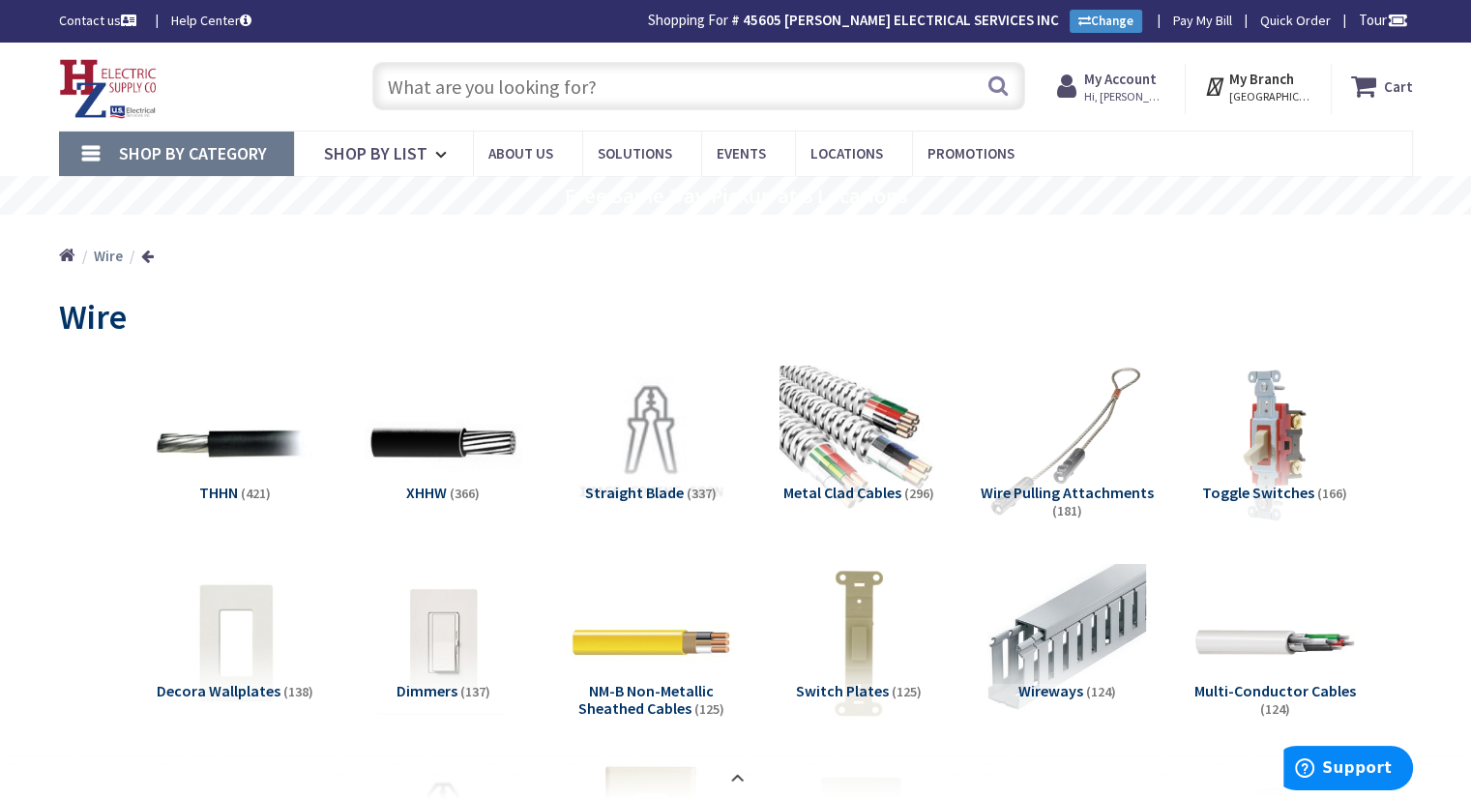
click at [413, 73] on input "text" at bounding box center [698, 86] width 653 height 48
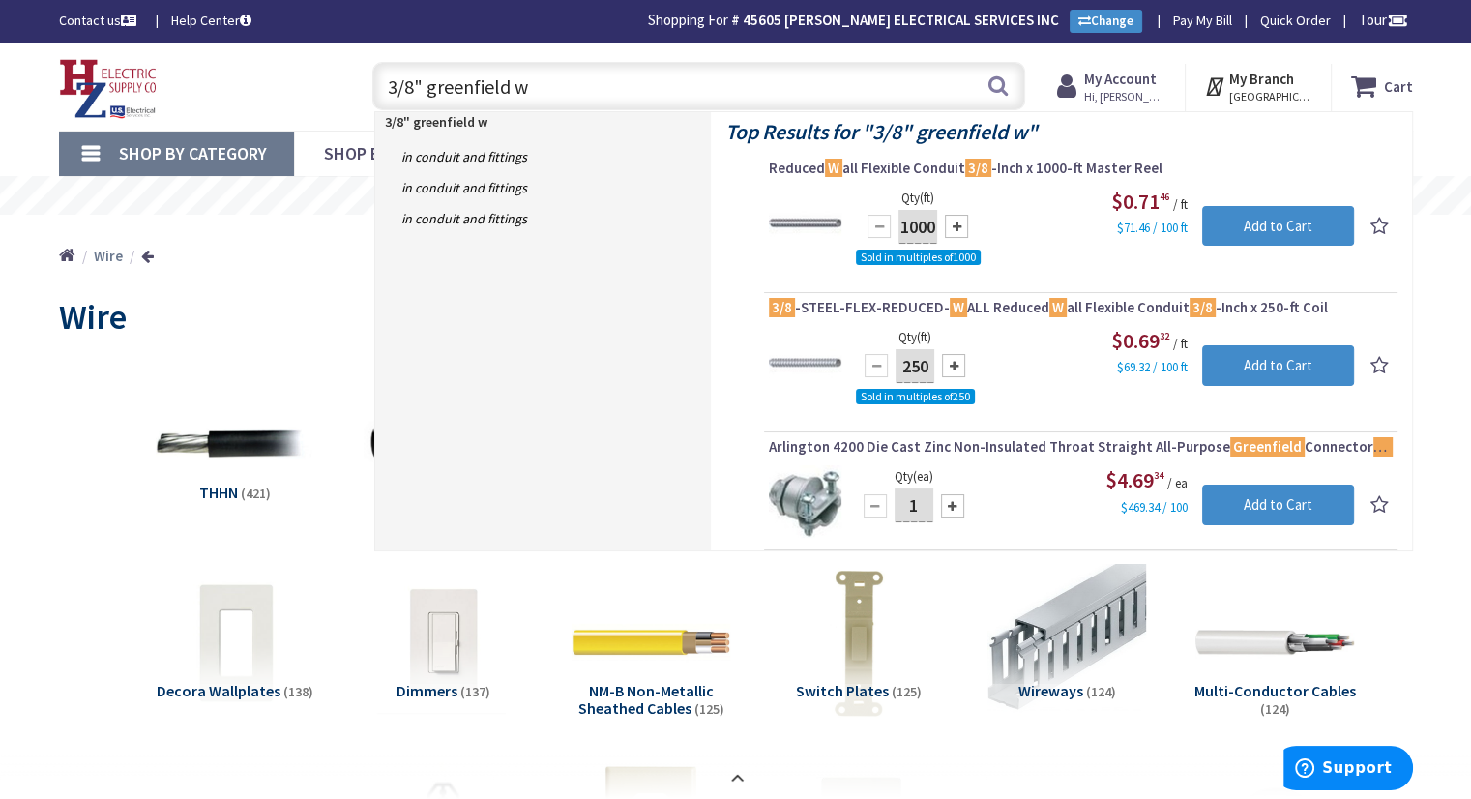
drag, startPoint x: 523, startPoint y: 90, endPoint x: 383, endPoint y: 125, distance: 144.5
click at [383, 125] on header "Skip to Content Toggle Nav 3/8" greenfield w 3/8" greenfield w Search Cart My C…" at bounding box center [735, 87] width 1471 height 88
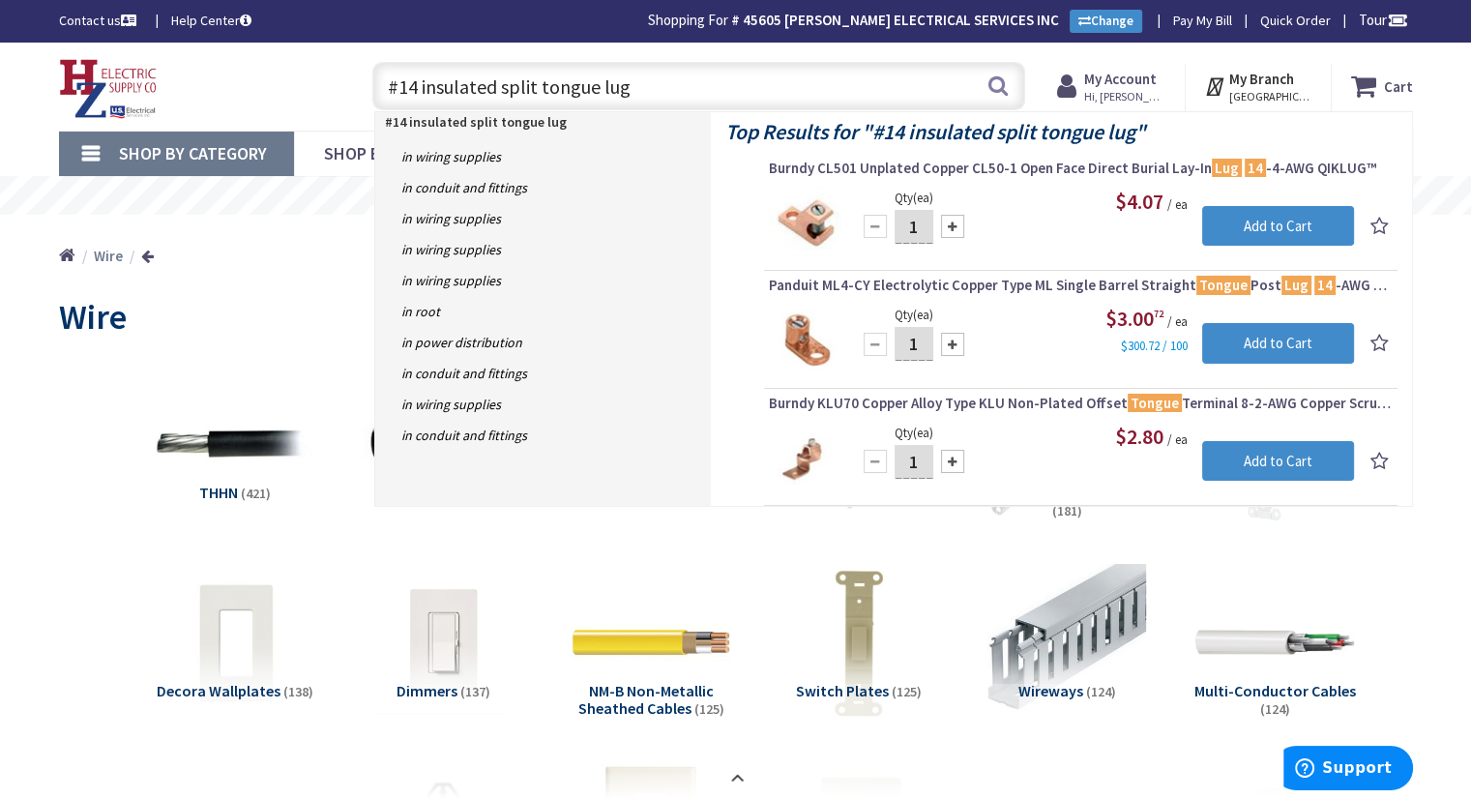
drag, startPoint x: 601, startPoint y: 83, endPoint x: 628, endPoint y: 77, distance: 27.7
click at [628, 77] on input "#14 insulated split tongue lug" at bounding box center [698, 86] width 653 height 48
type input "#14 insulated split tongue lug"
click at [60, 250] on link "Home" at bounding box center [67, 256] width 16 height 25
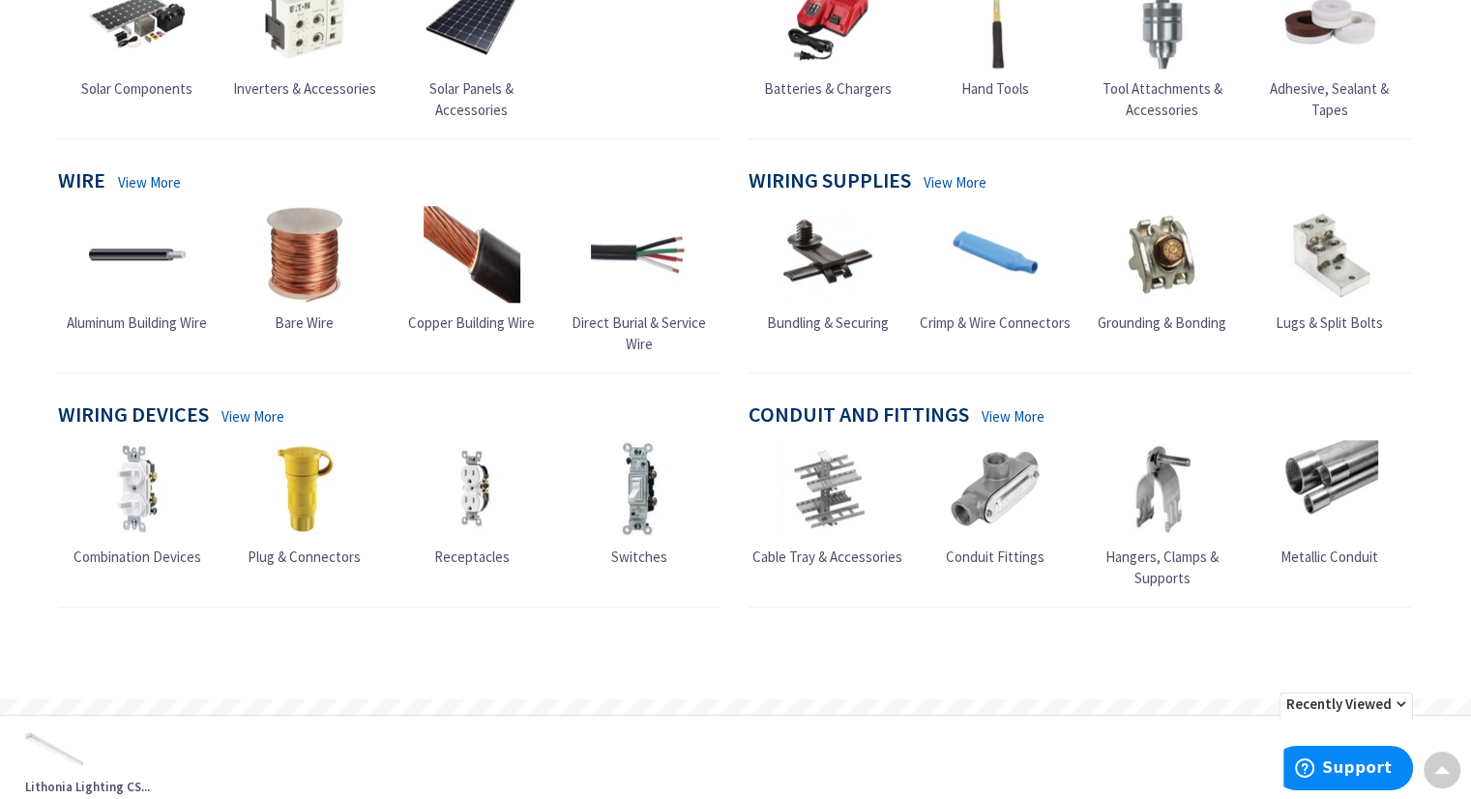
scroll to position [1694, 0]
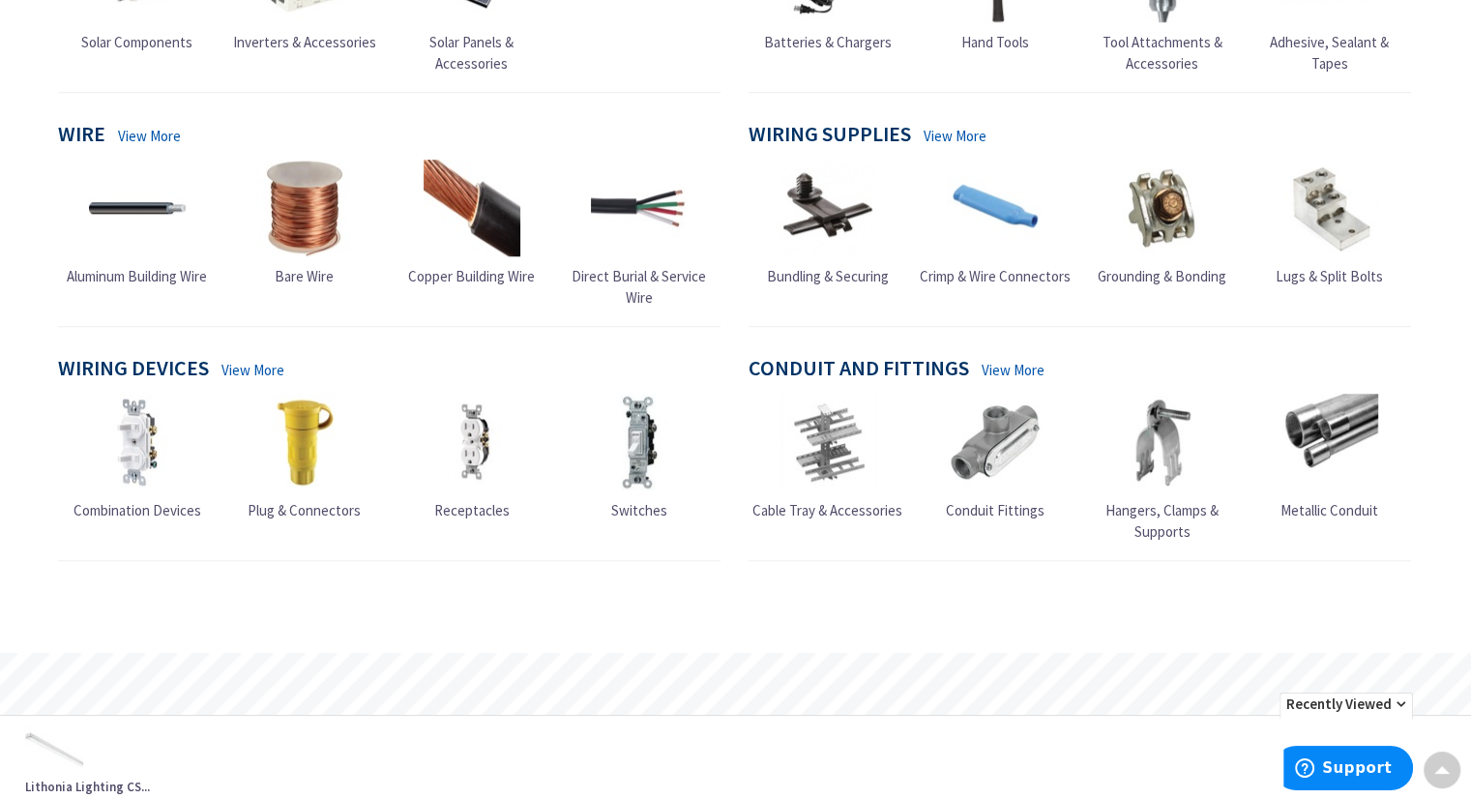
click at [936, 146] on link "View More" at bounding box center [955, 136] width 63 height 20
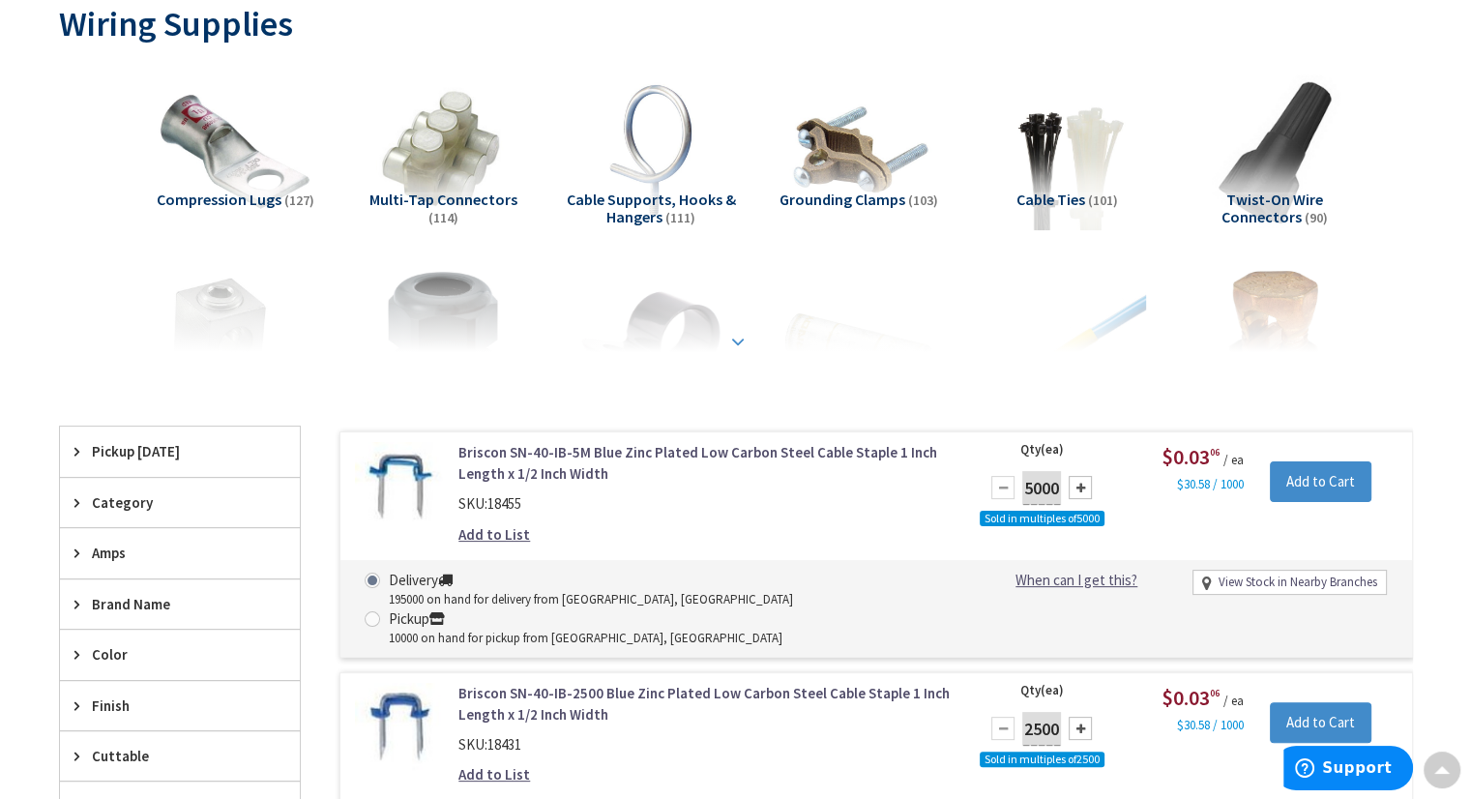
click at [727, 341] on strong at bounding box center [737, 341] width 23 height 21
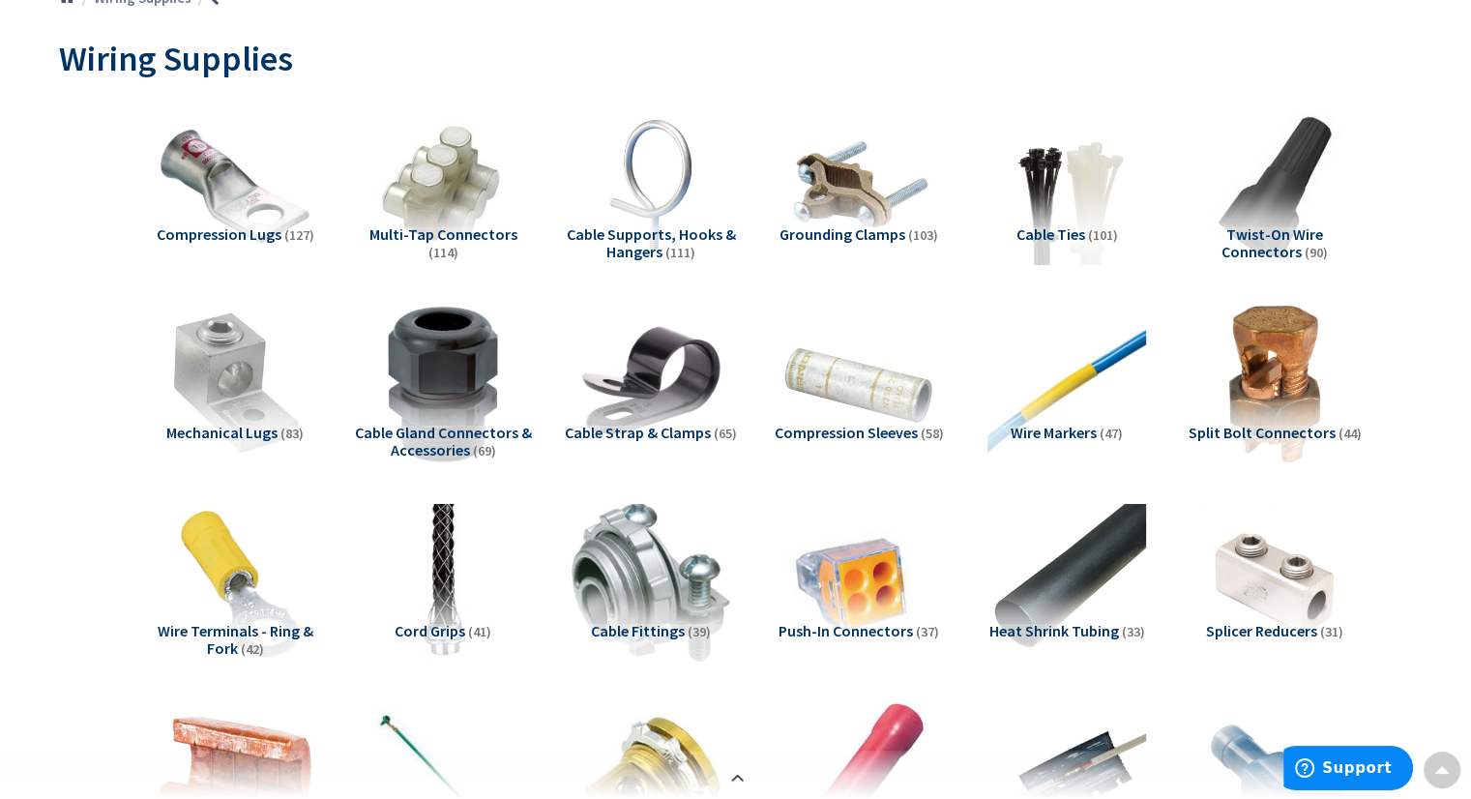
scroll to position [292, 0]
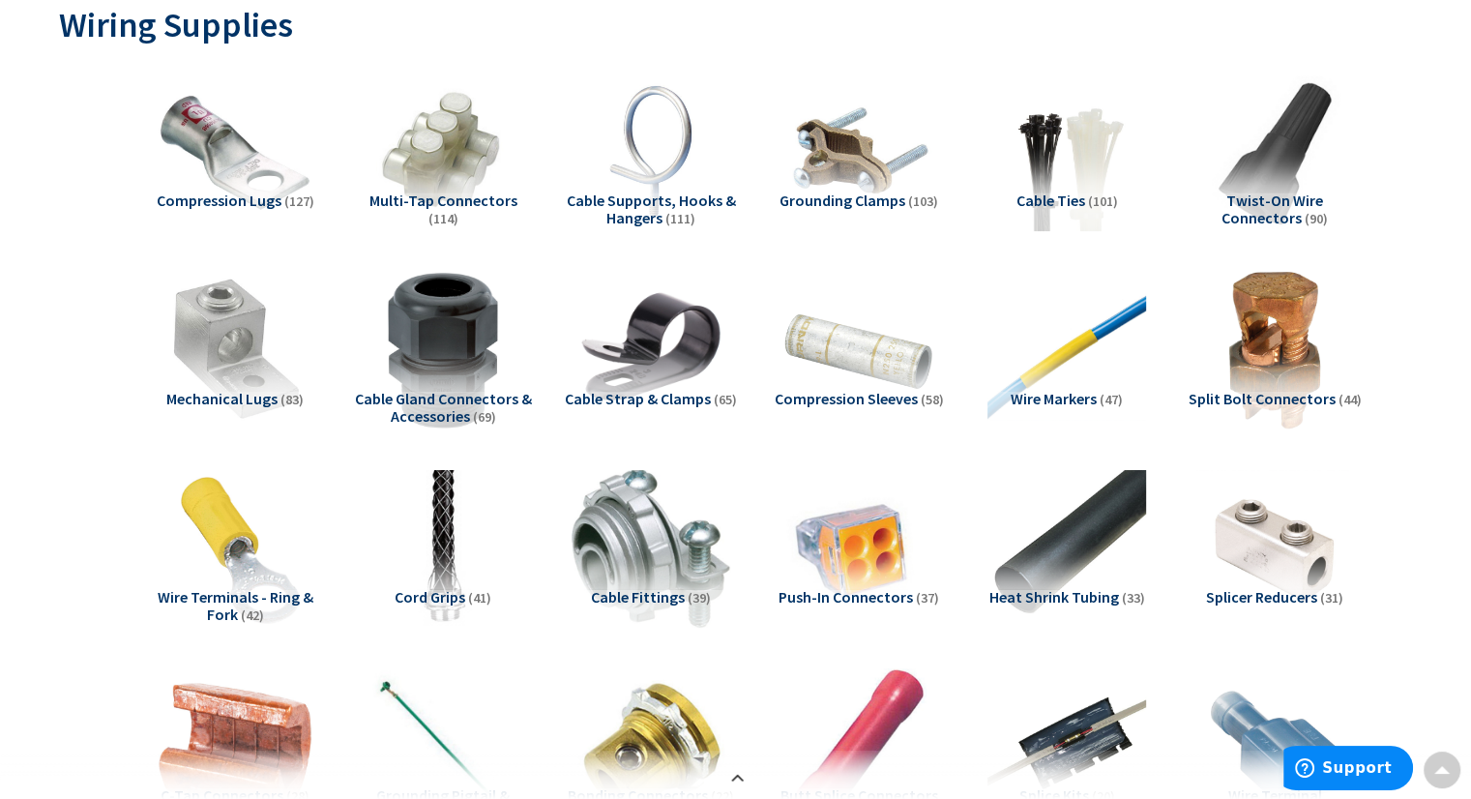
click at [209, 595] on span "Wire Terminals - Ring & Fork" at bounding box center [236, 605] width 156 height 37
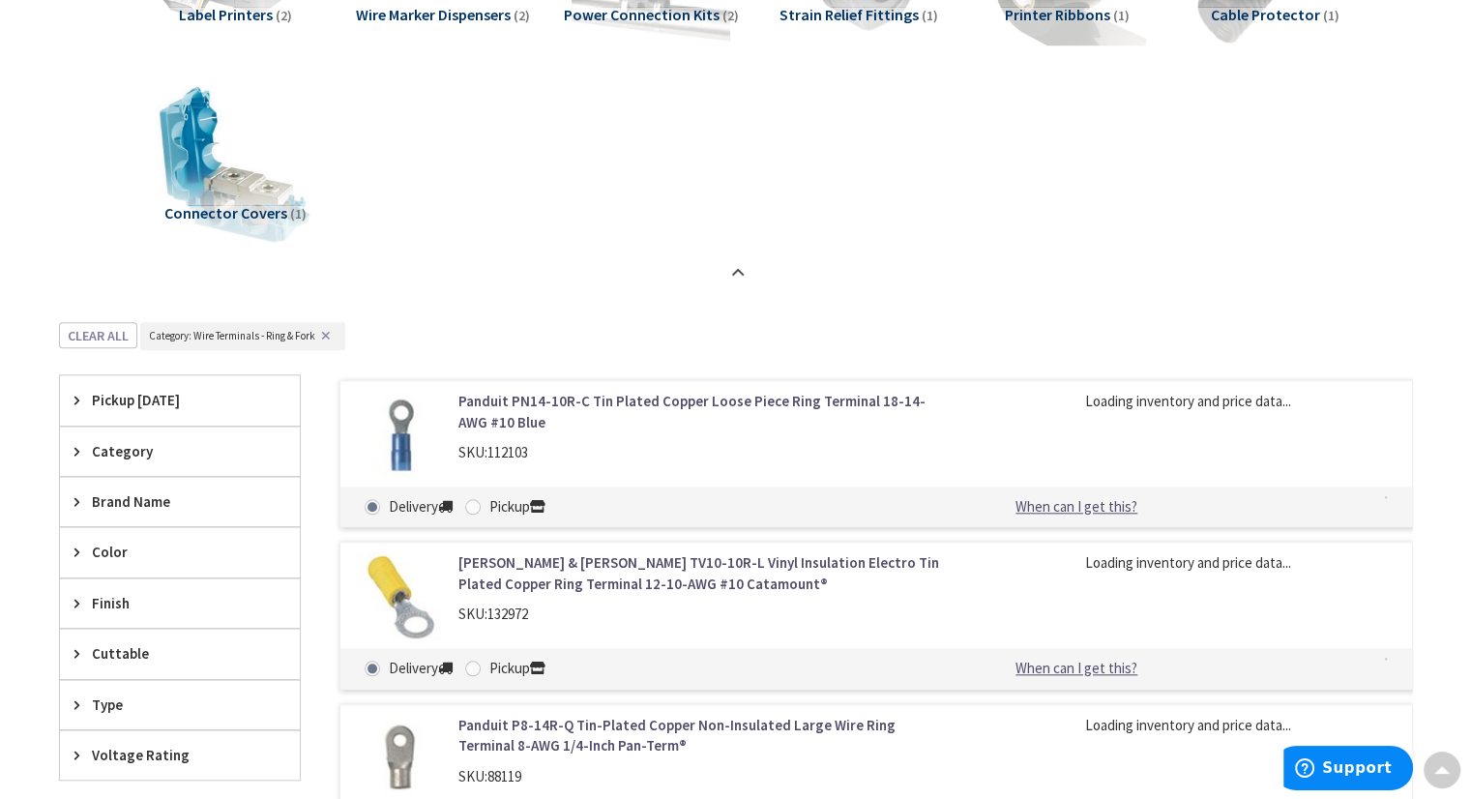
scroll to position [2187, 0]
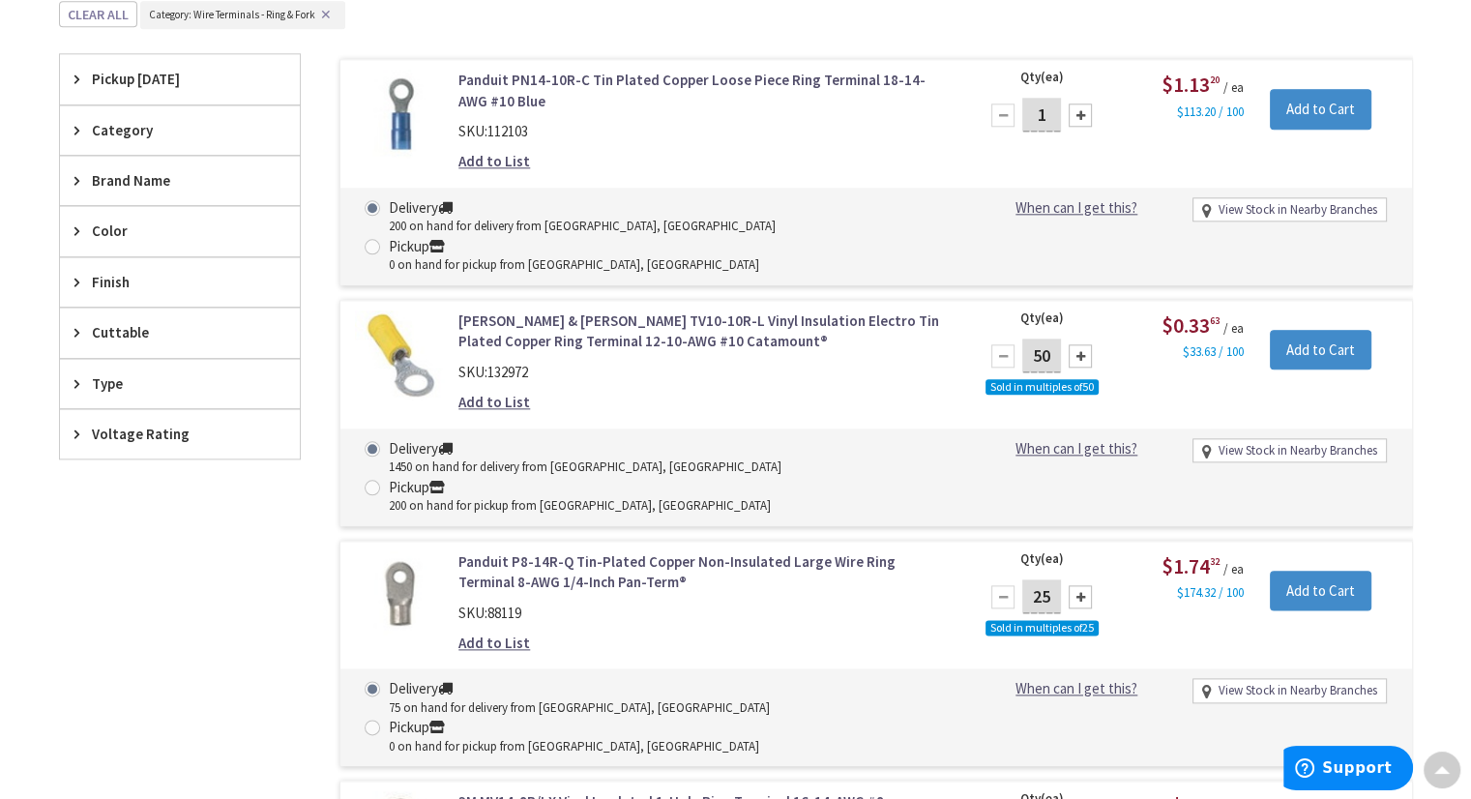
click at [108, 375] on span "Type" at bounding box center [171, 383] width 158 height 20
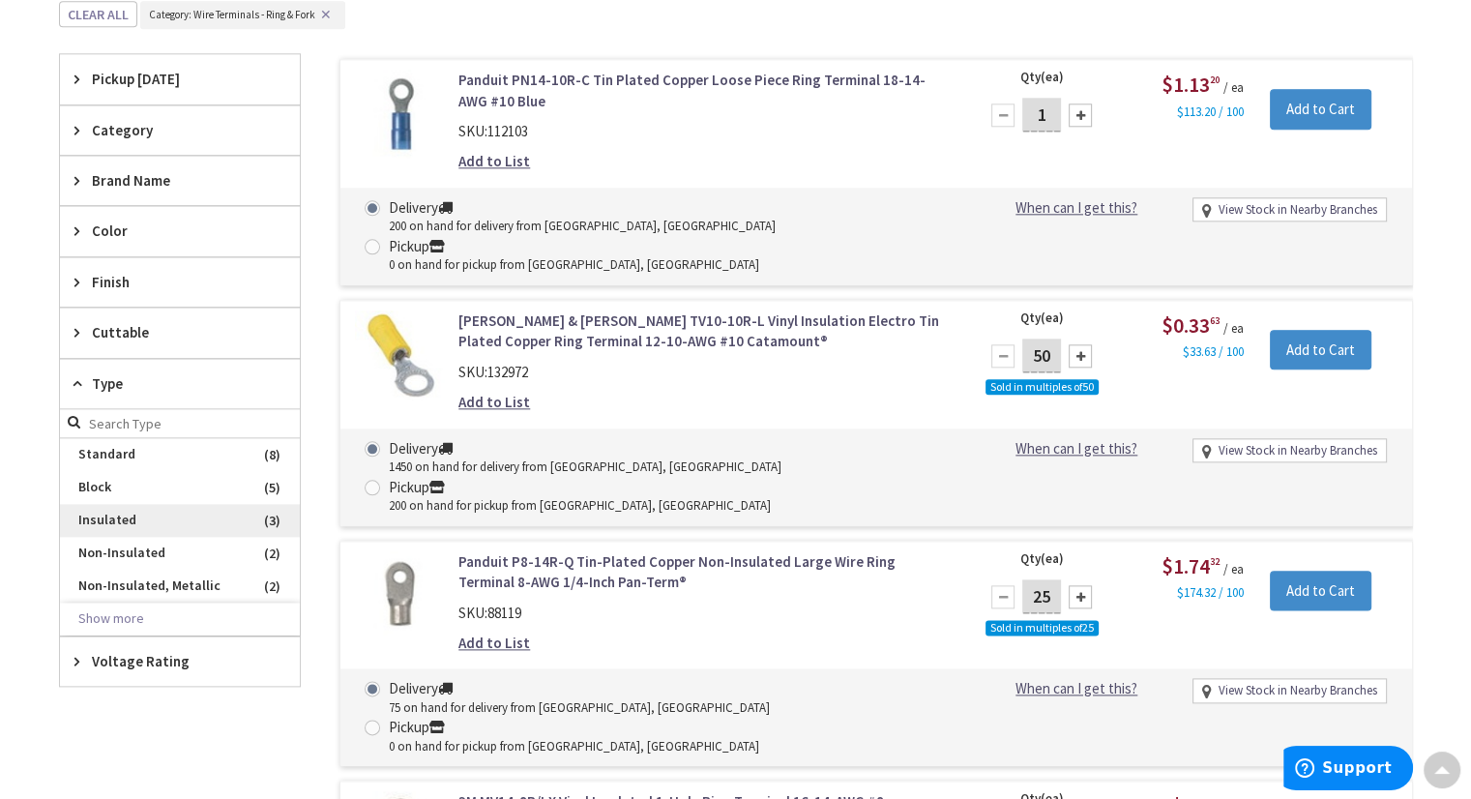
click at [102, 512] on span "Insulated" at bounding box center [180, 520] width 240 height 33
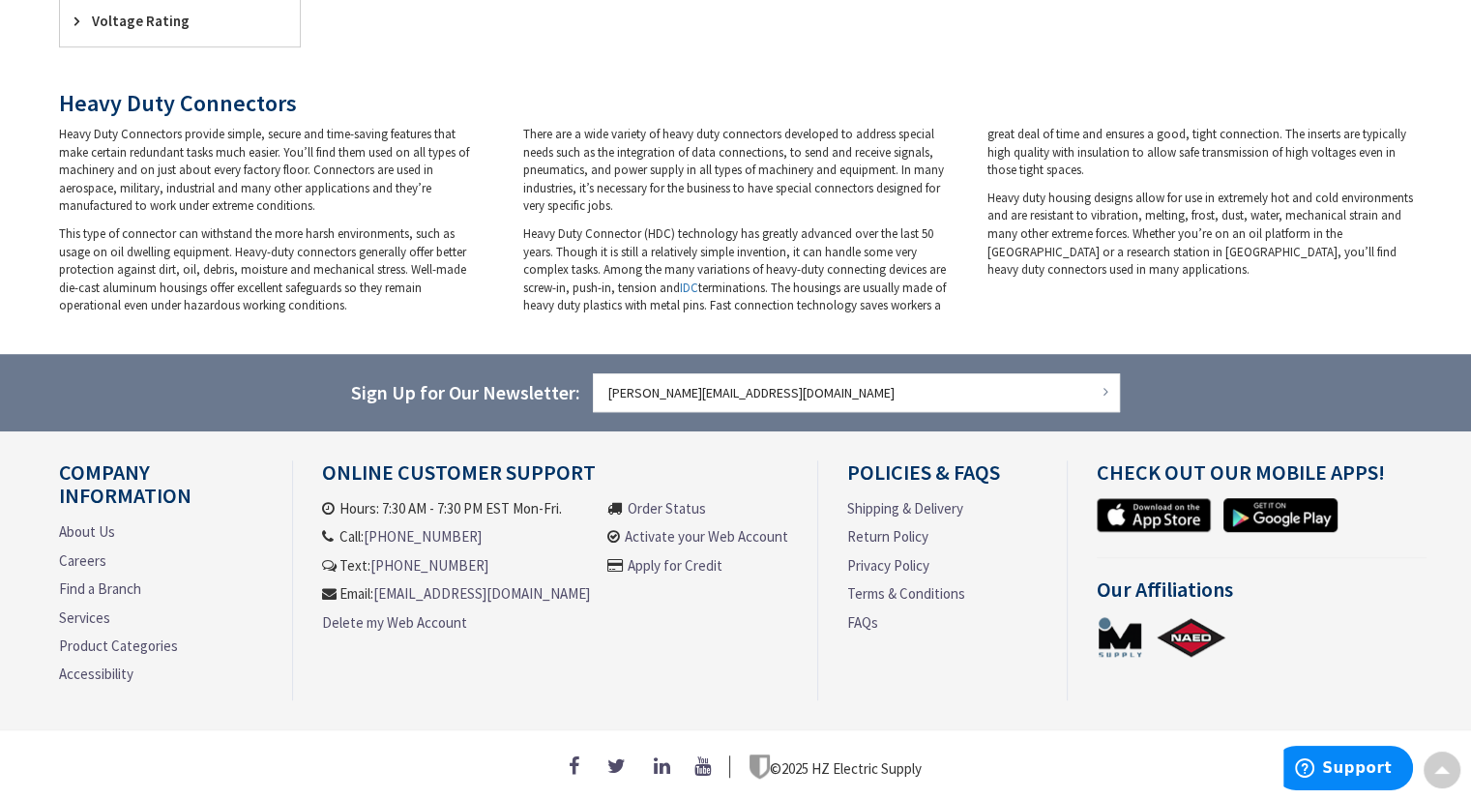
scroll to position [601, 0]
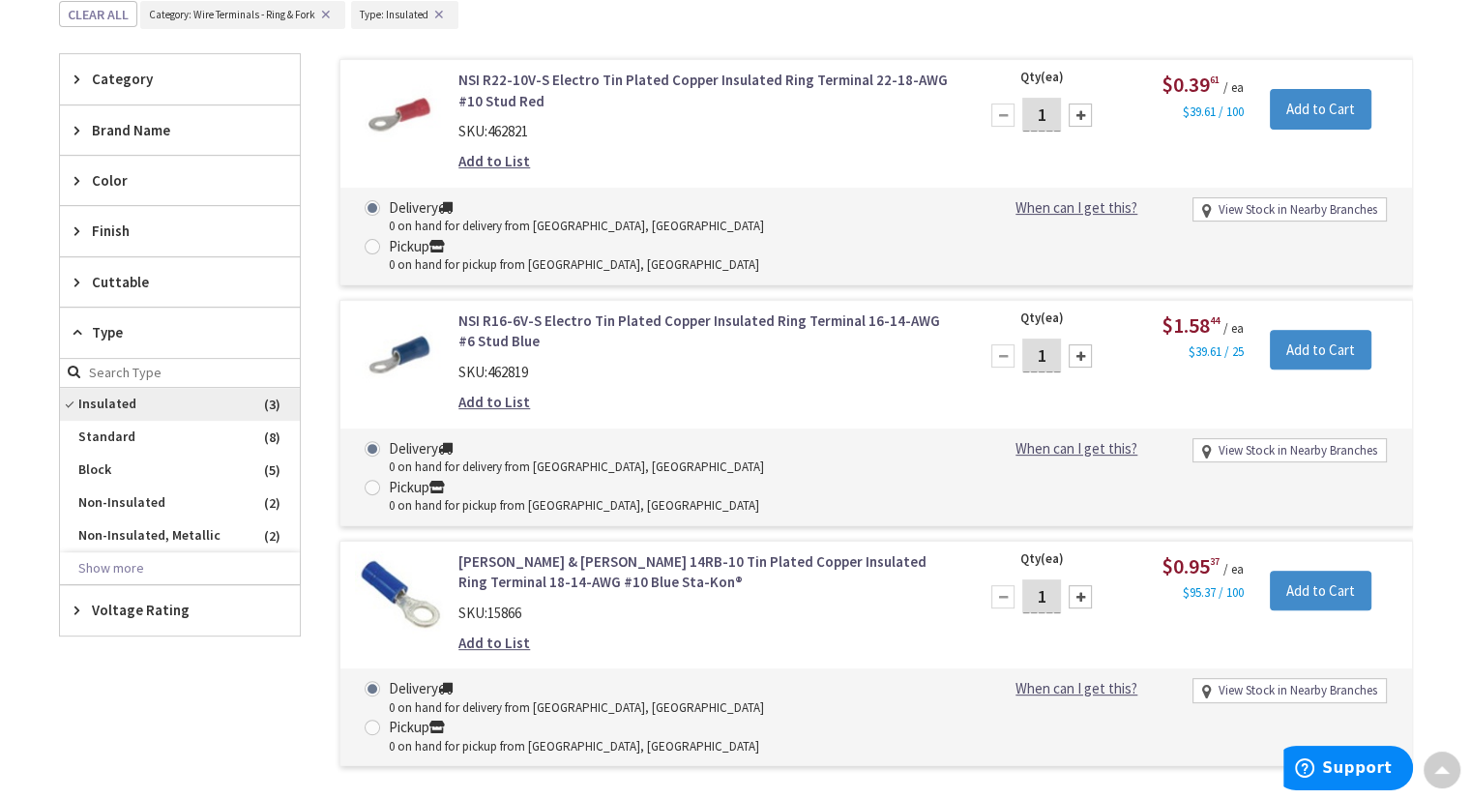
click at [64, 399] on span "Insulated" at bounding box center [180, 404] width 240 height 33
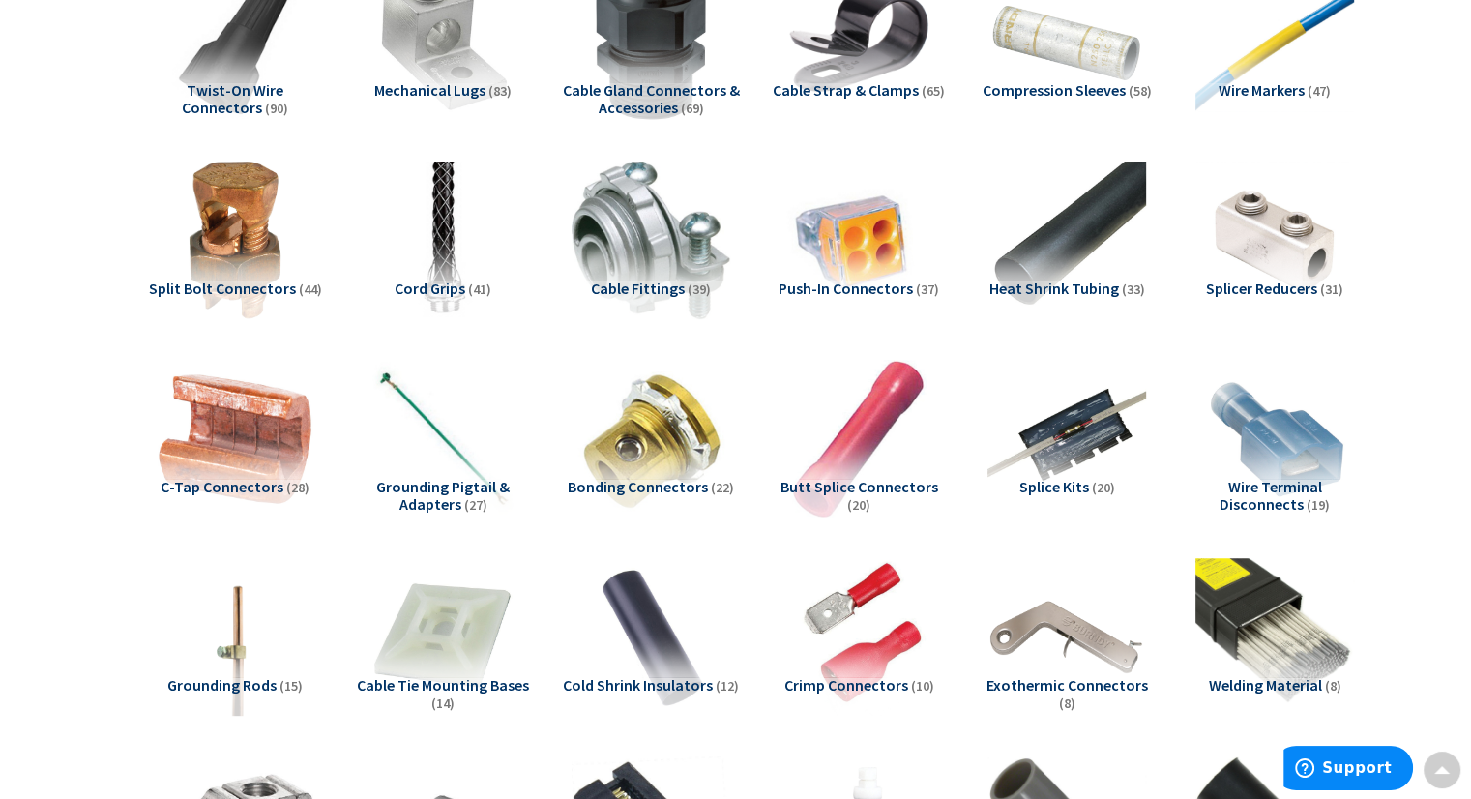
scroll to position [2187, 0]
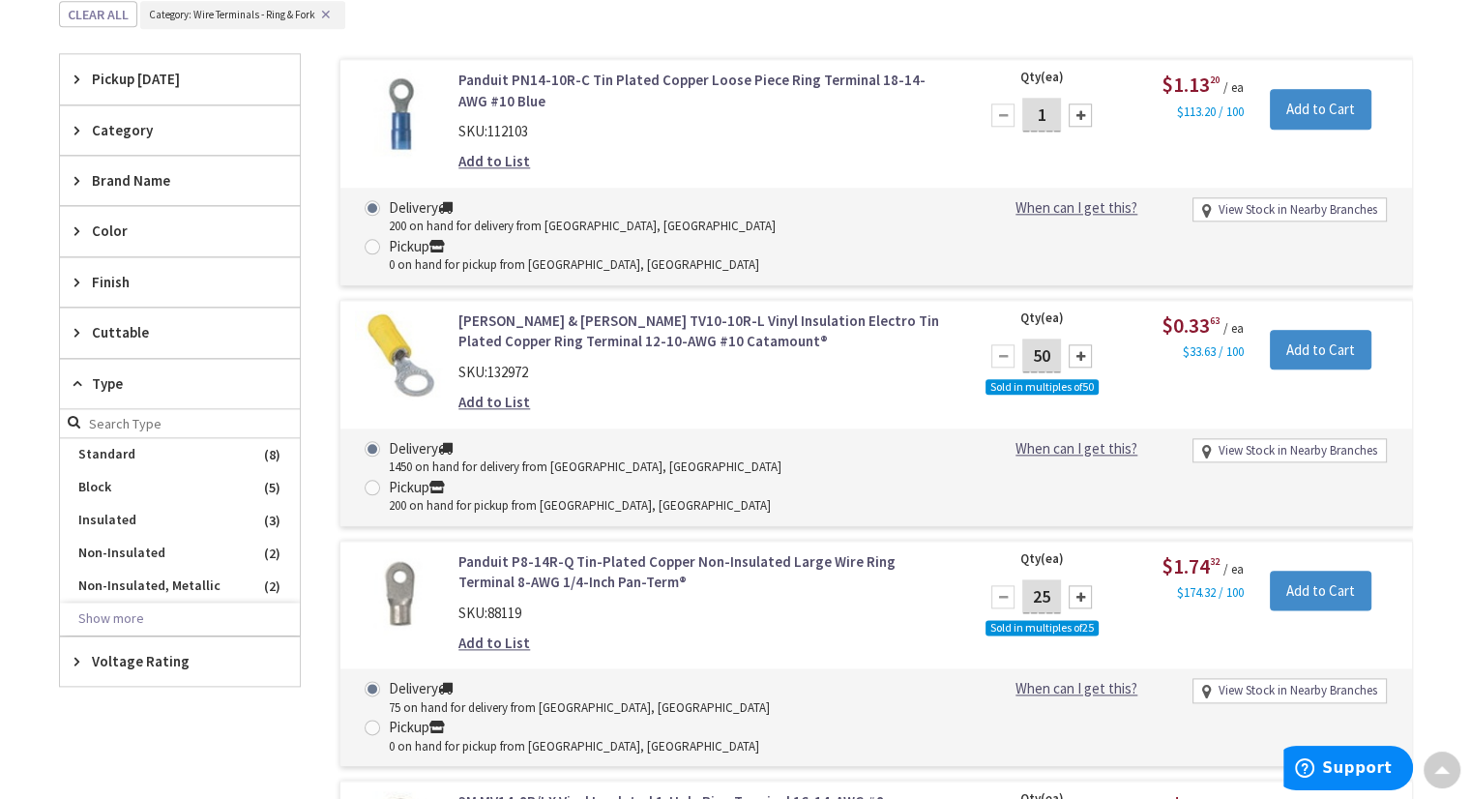
drag, startPoint x: 322, startPoint y: 10, endPoint x: 280, endPoint y: 180, distance: 175.2
click at [322, 9] on button "✕" at bounding box center [325, 15] width 21 height 14
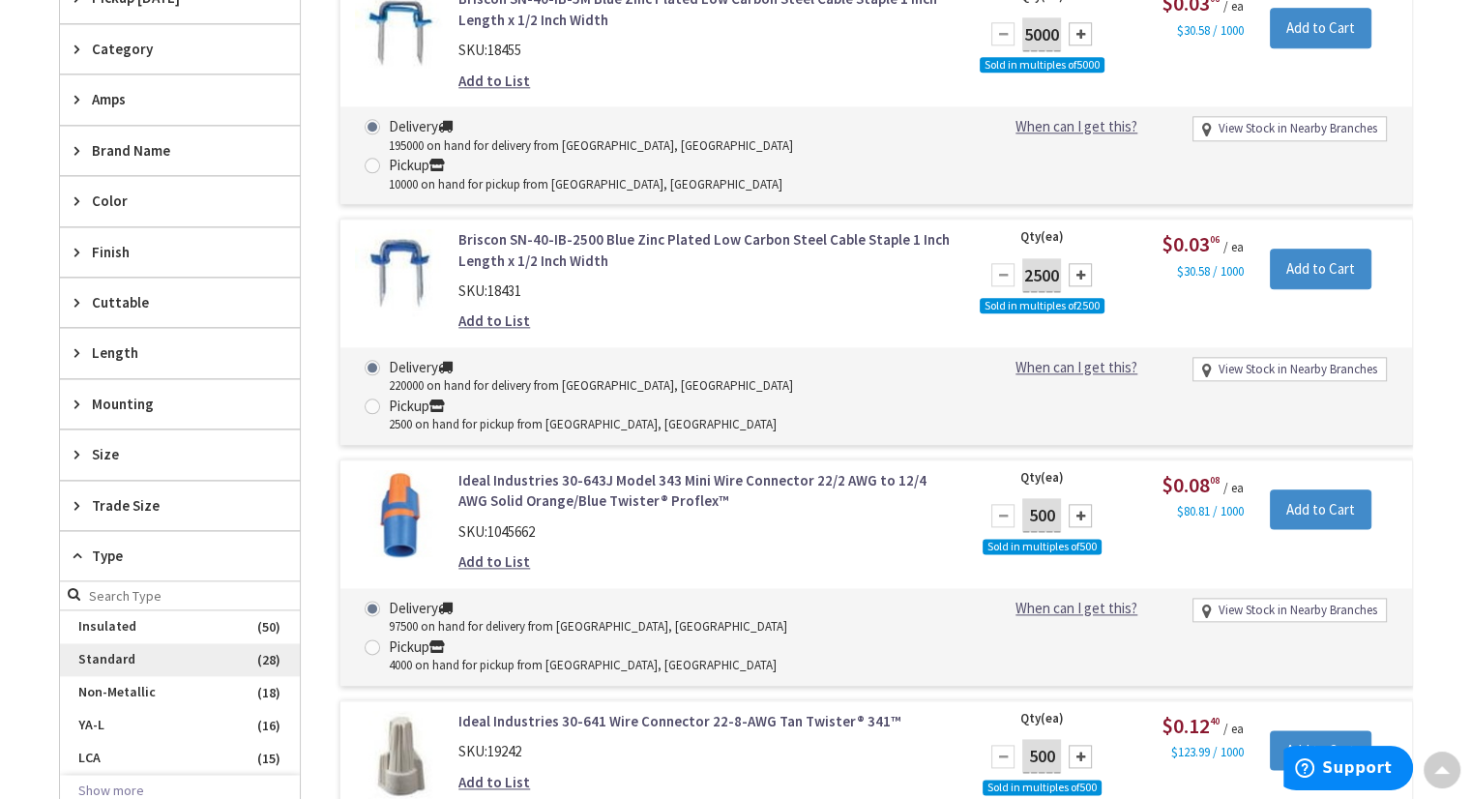
scroll to position [2283, 0]
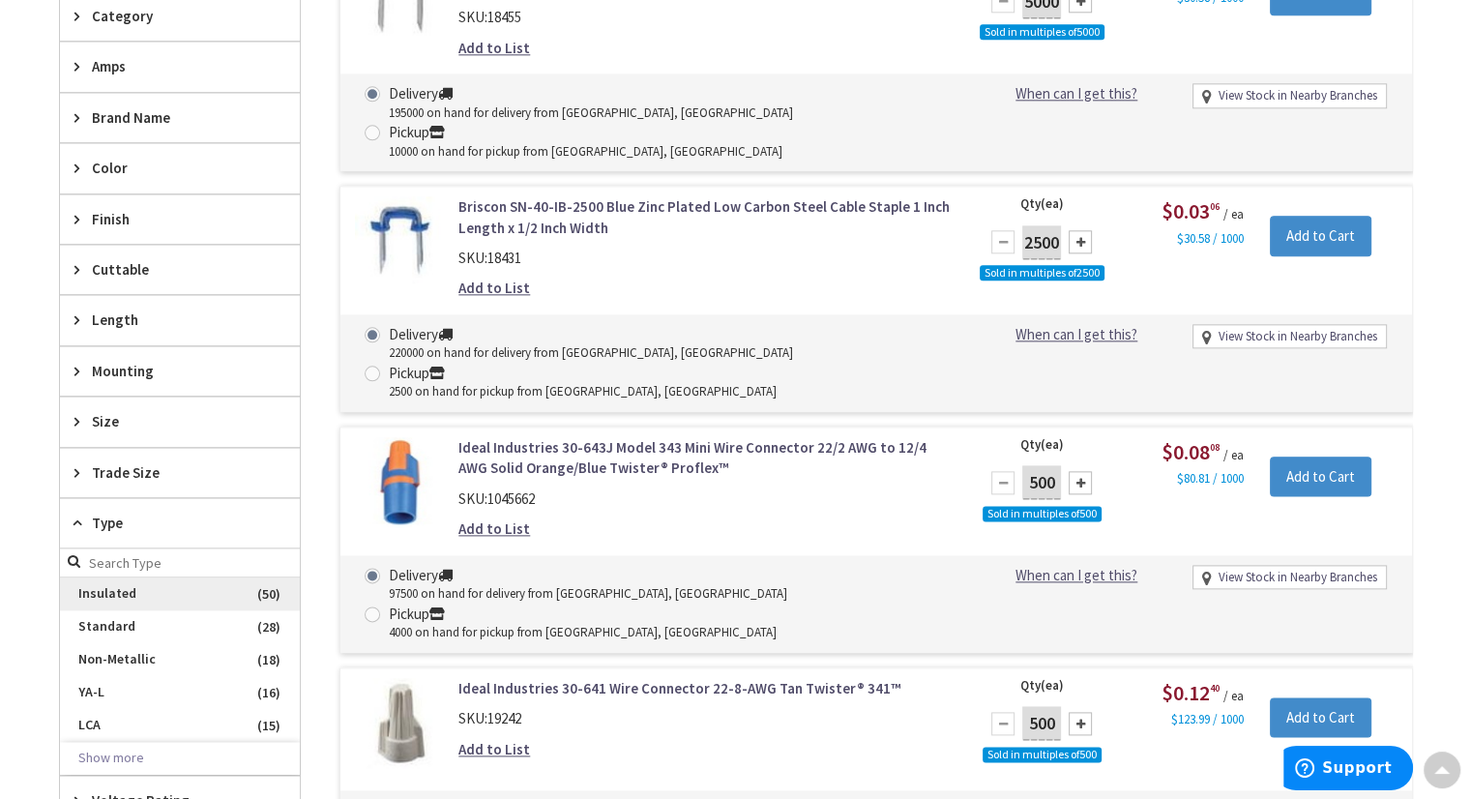
click at [133, 583] on span "Insulated" at bounding box center [180, 593] width 240 height 33
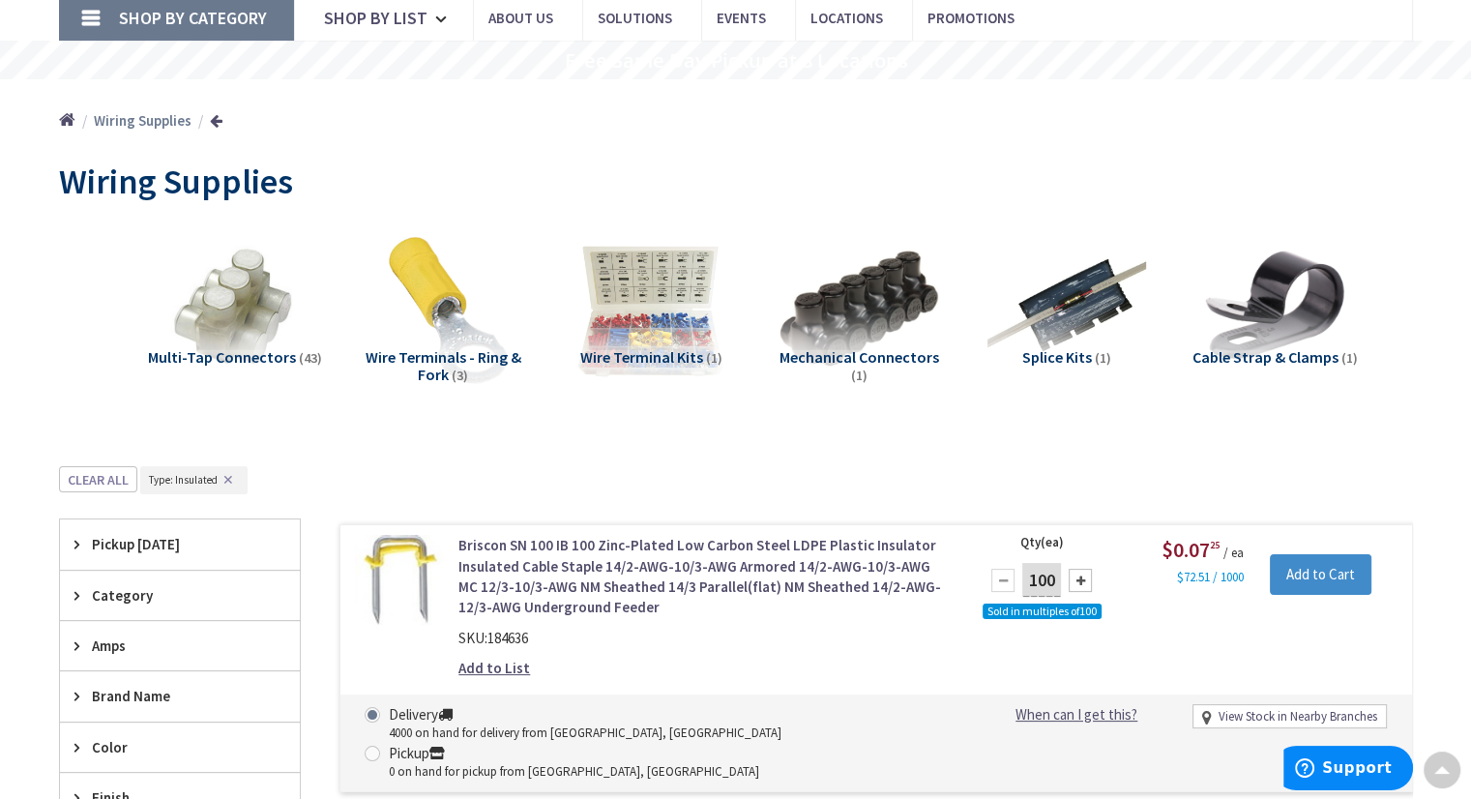
scroll to position [134, 0]
click at [227, 474] on button "✕" at bounding box center [228, 481] width 21 height 14
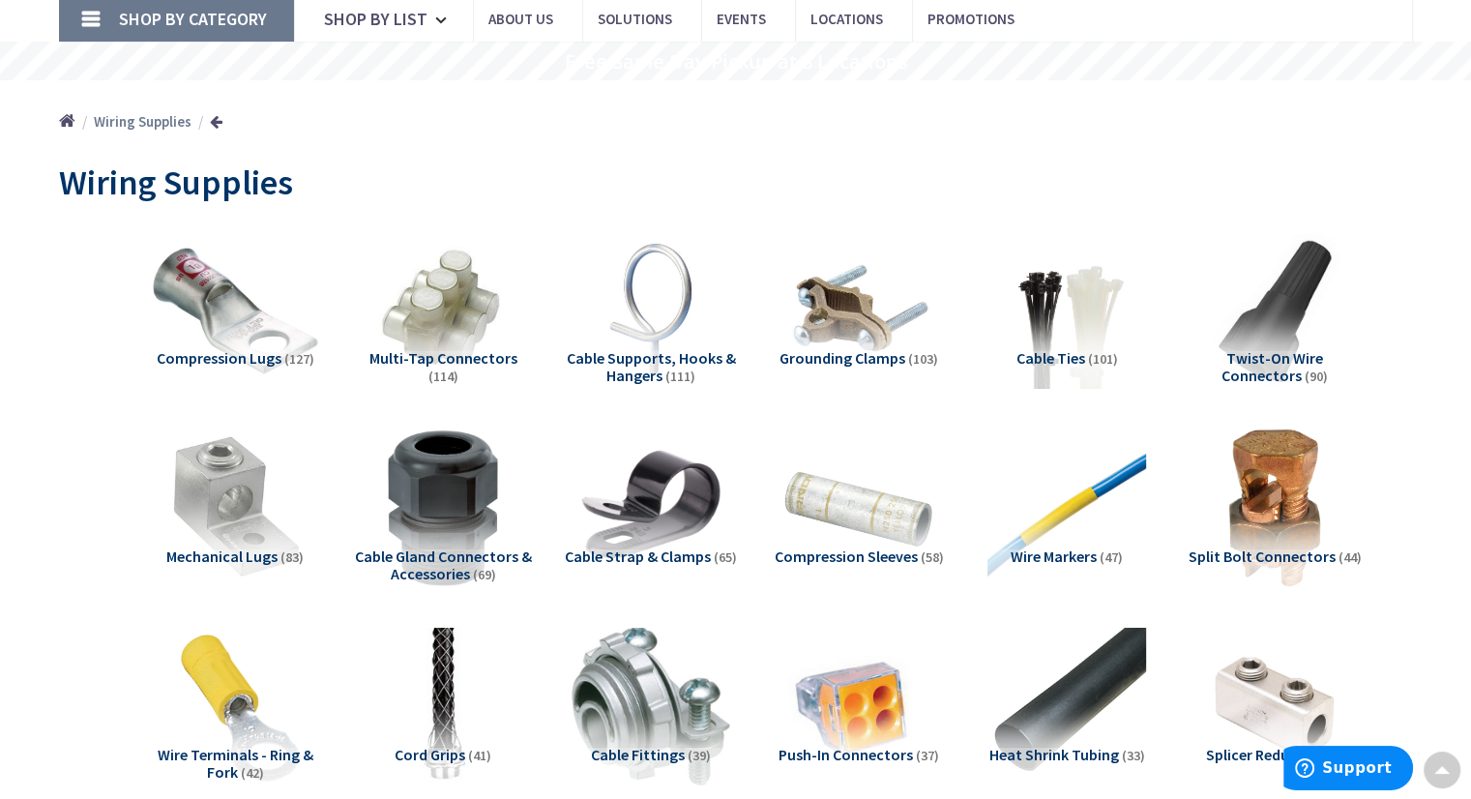
click at [240, 336] on img at bounding box center [234, 308] width 175 height 175
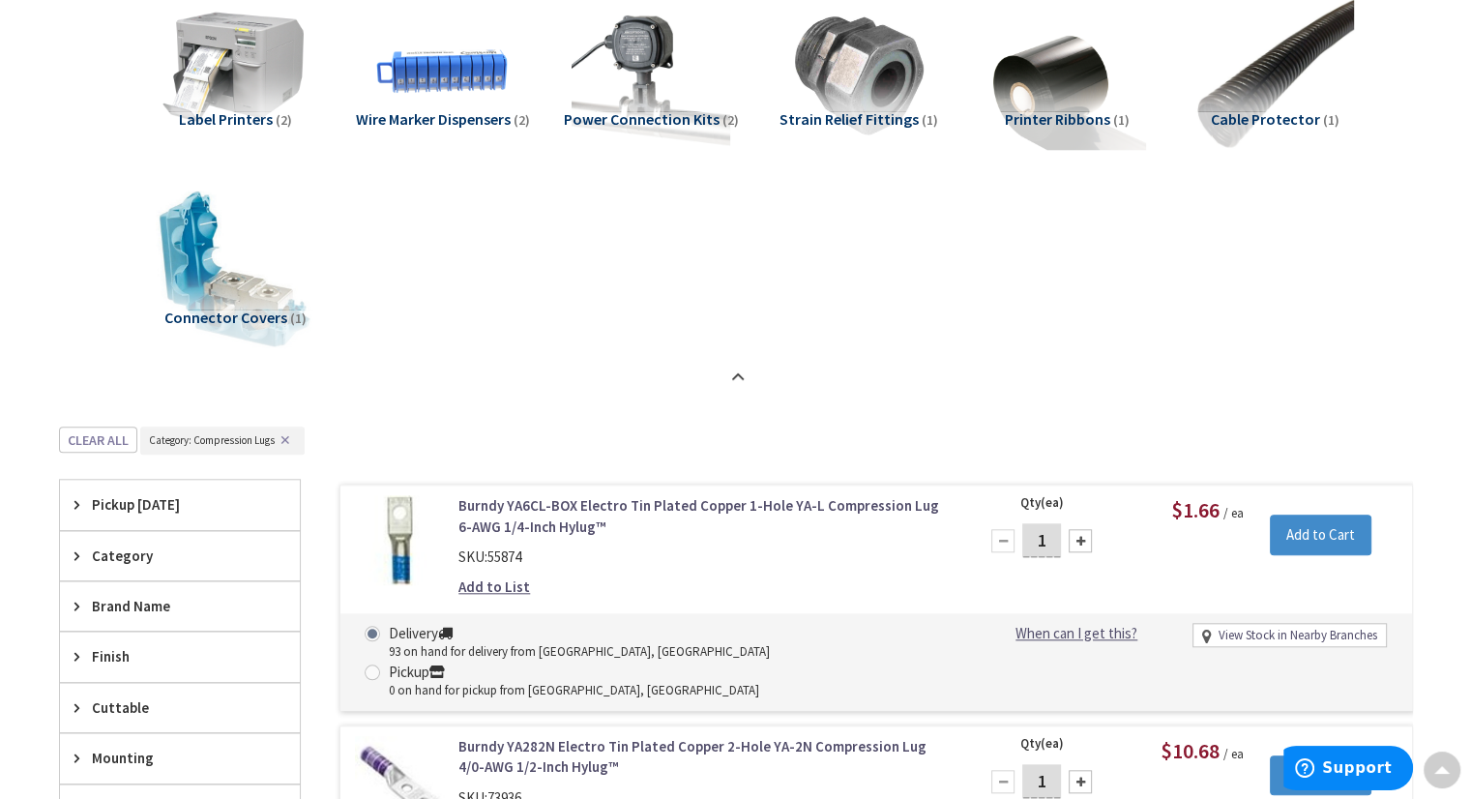
scroll to position [1993, 0]
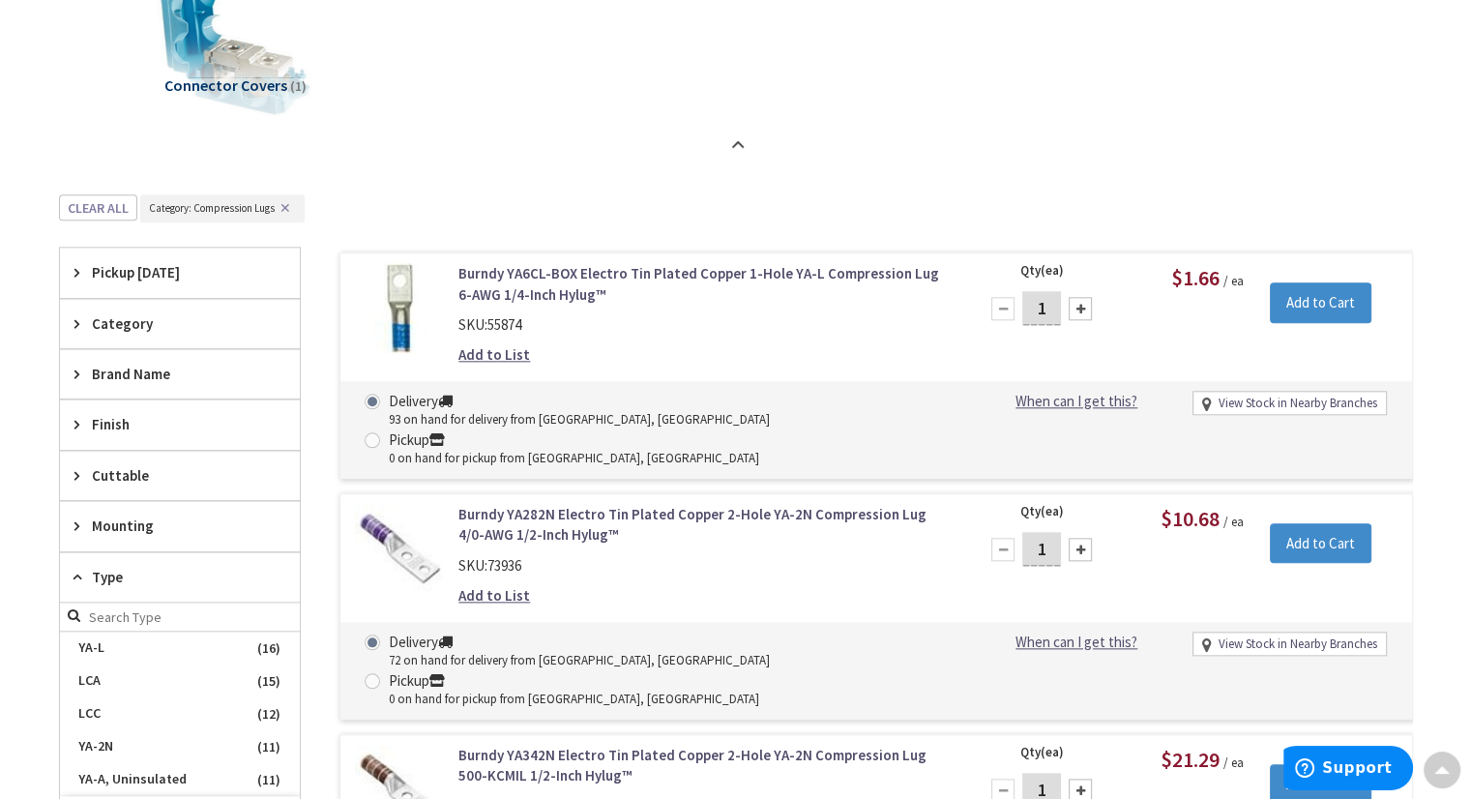
click at [284, 202] on button "✕" at bounding box center [285, 208] width 21 height 14
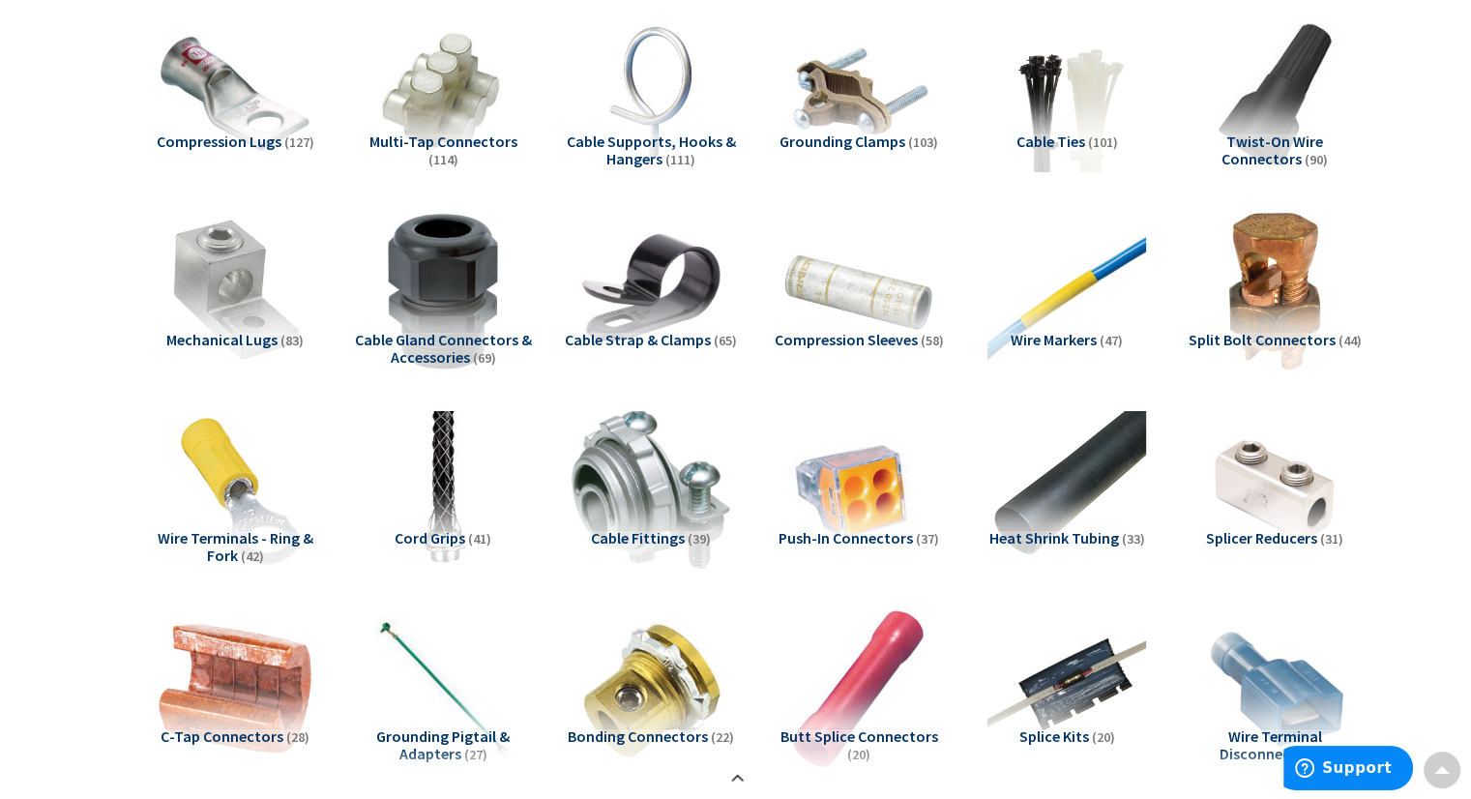
scroll to position [349, 0]
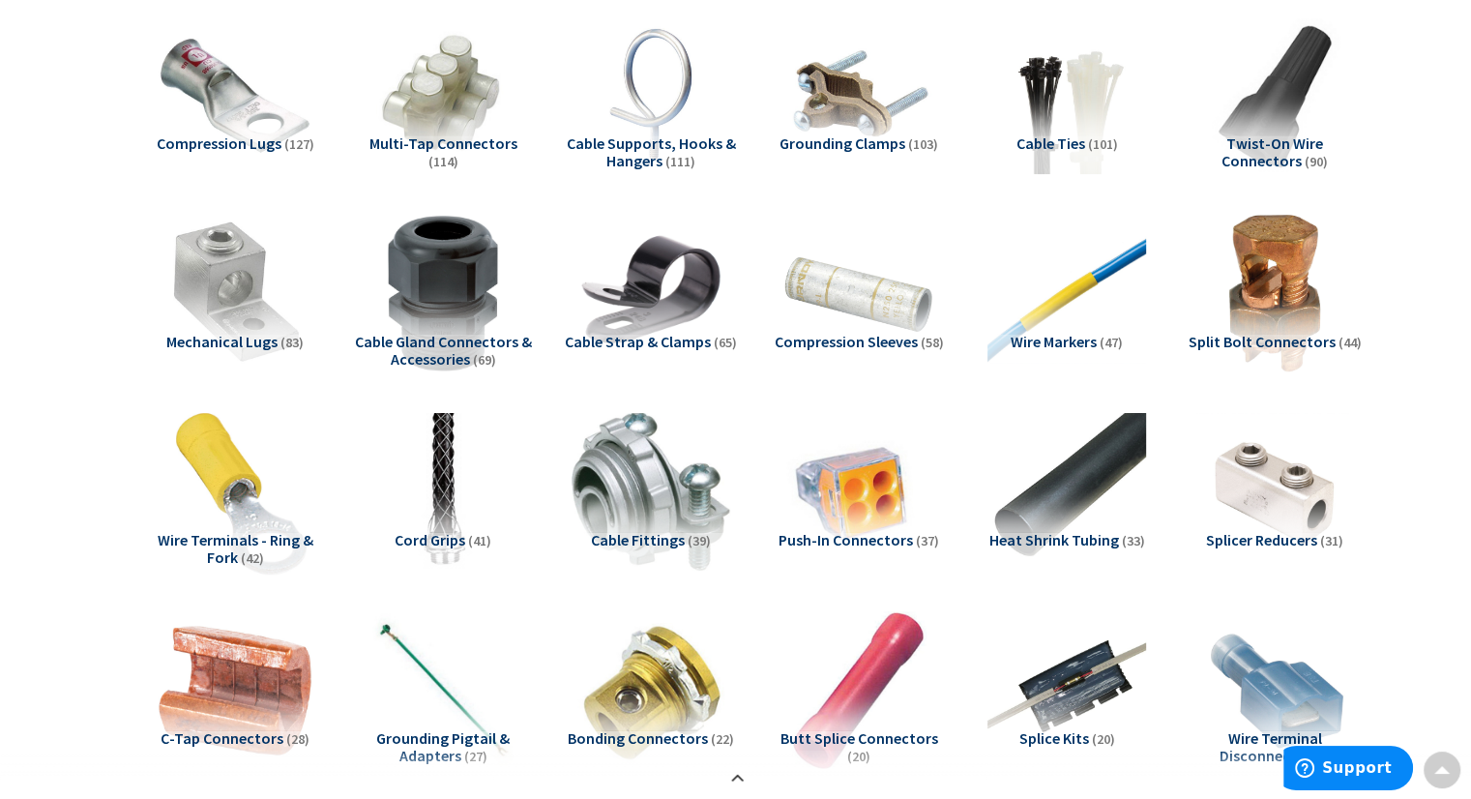
click at [228, 511] on img at bounding box center [234, 490] width 175 height 175
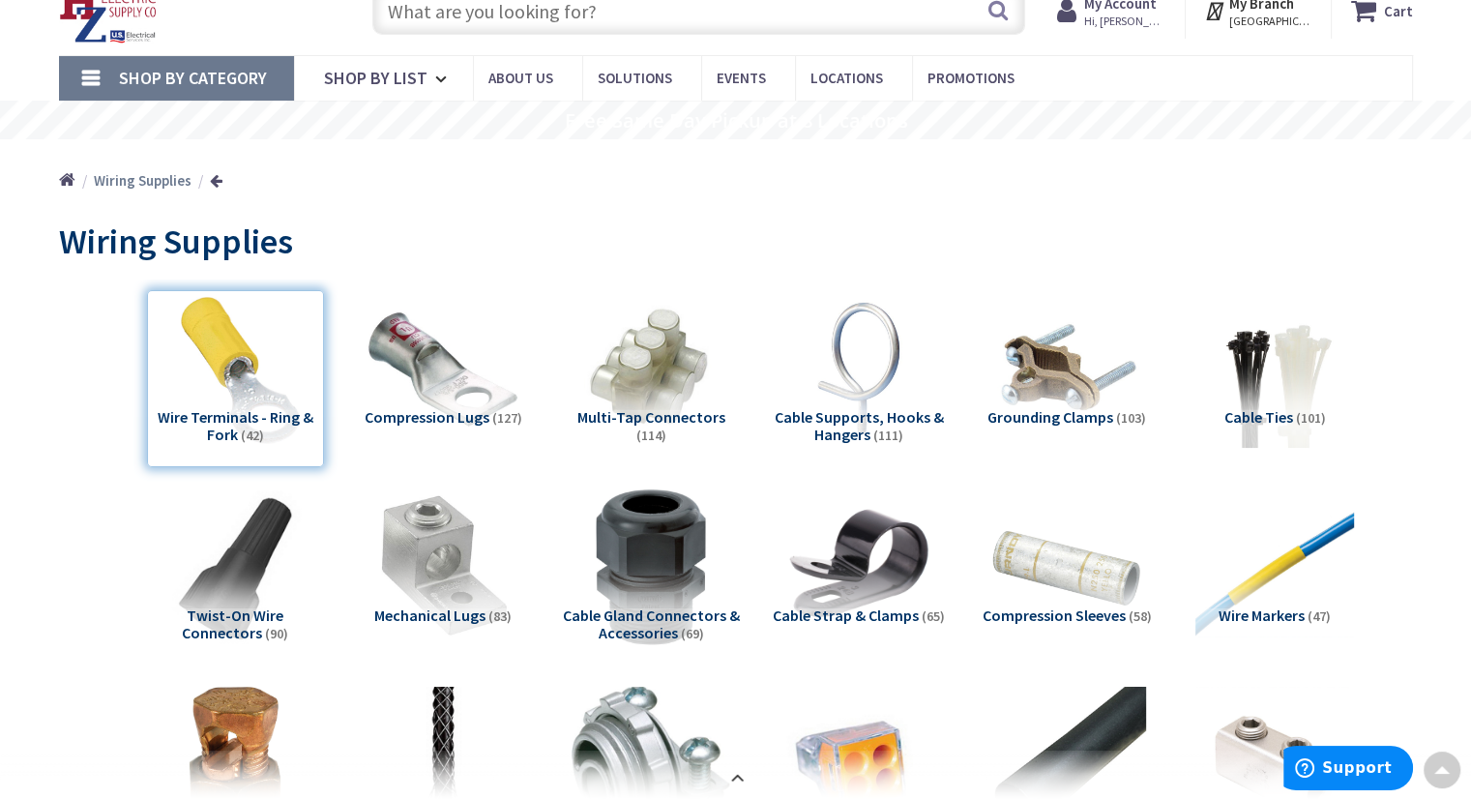
scroll to position [0, 0]
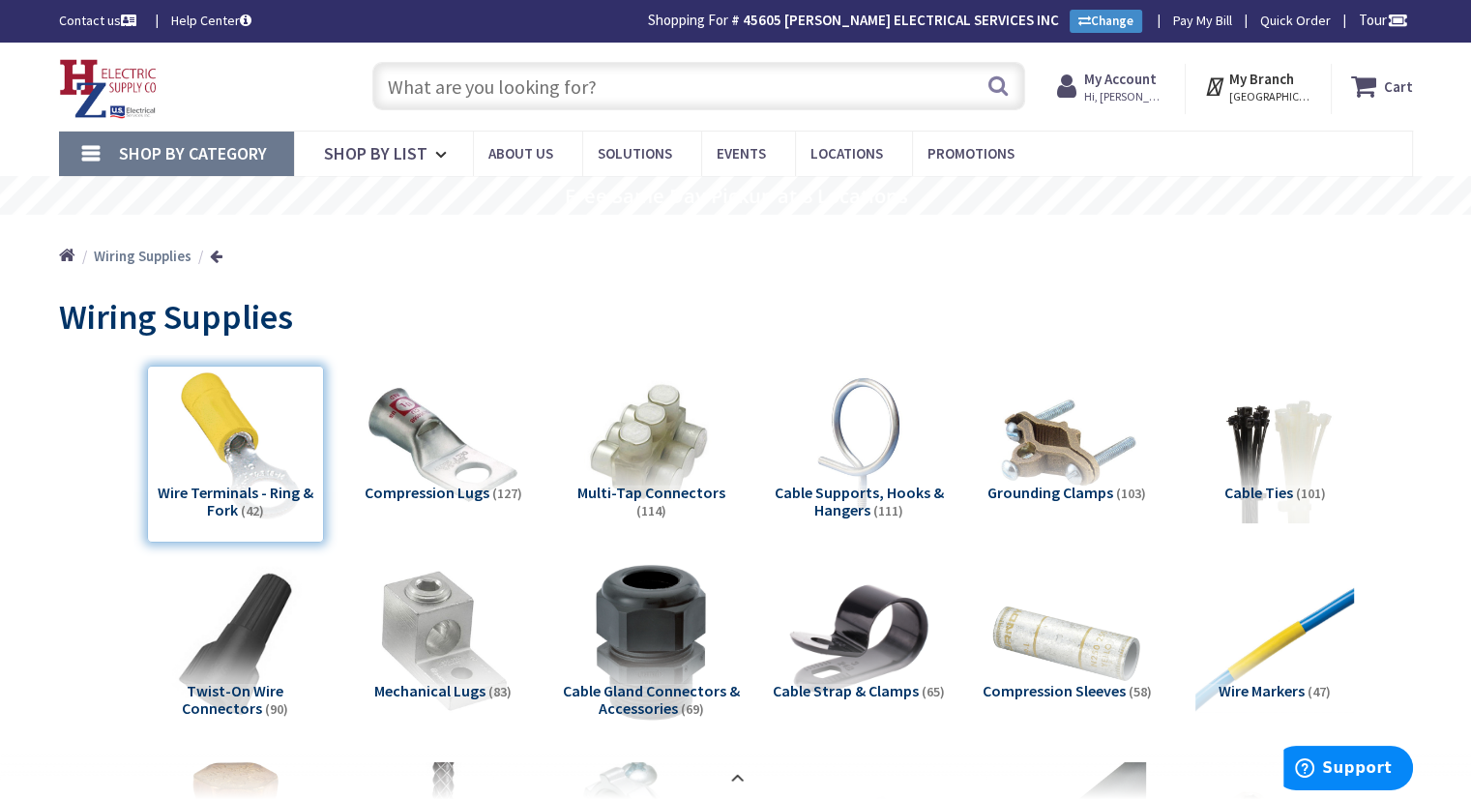
click at [413, 78] on input "text" at bounding box center [698, 86] width 653 height 48
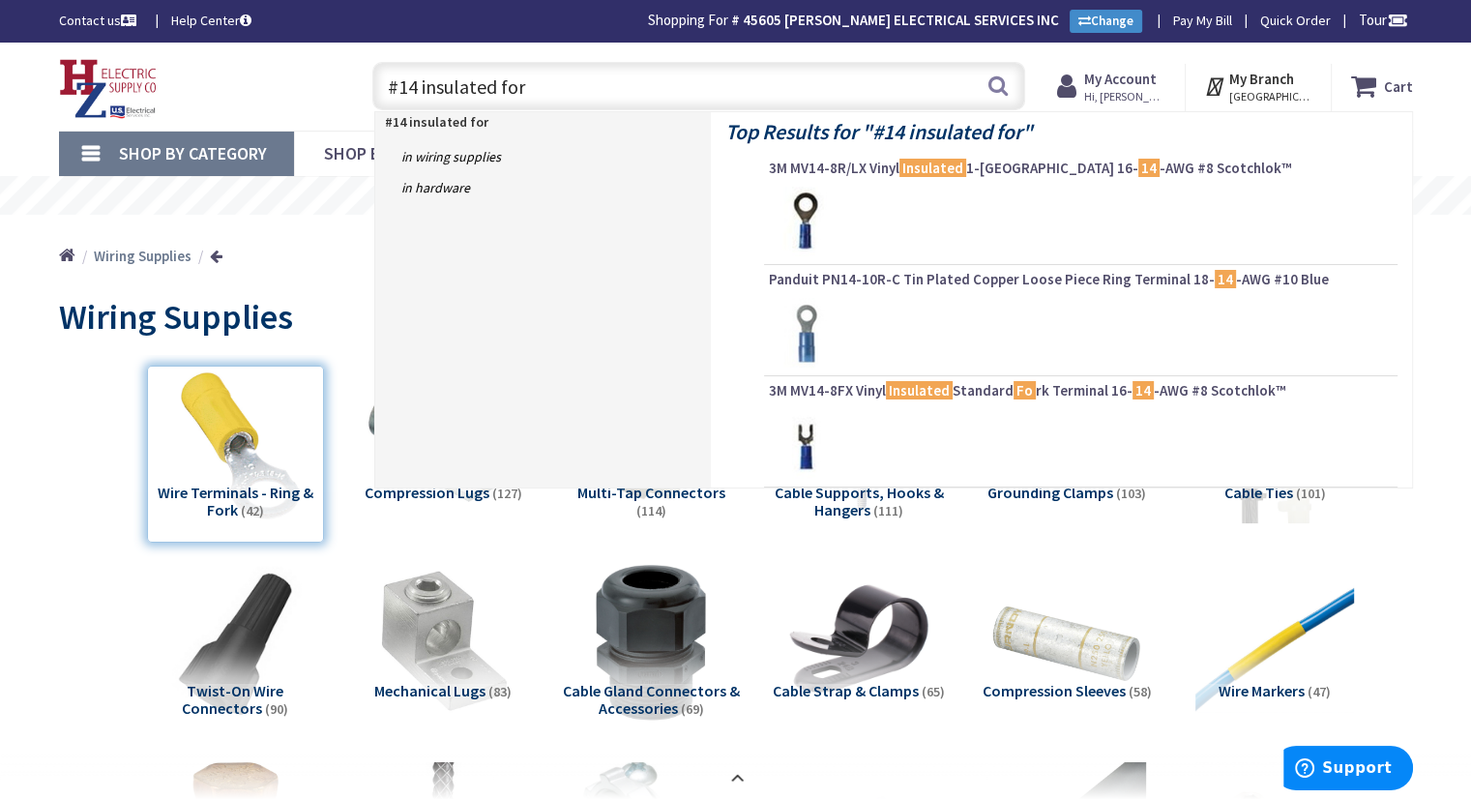
type input "#14 insulated fork"
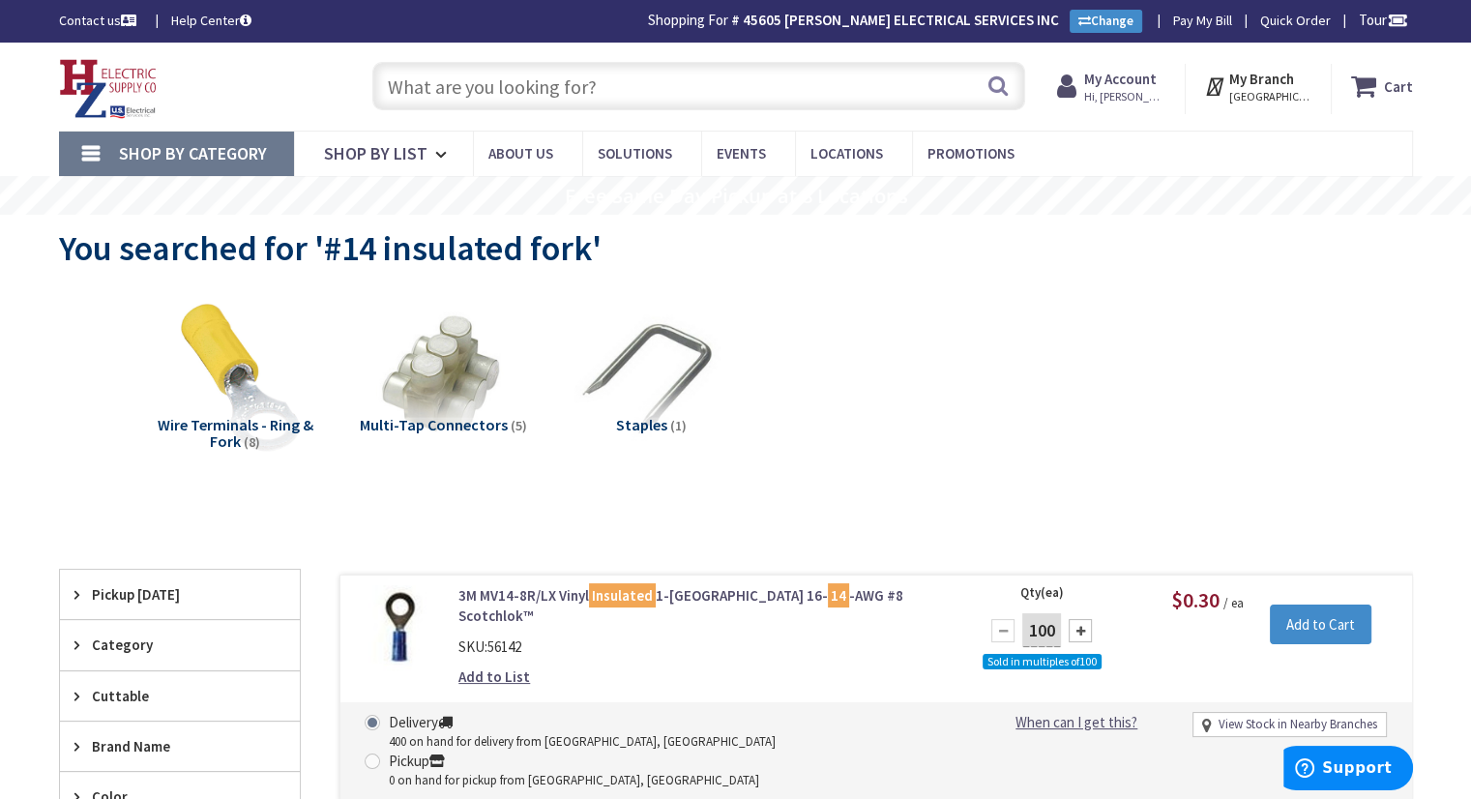
click at [410, 81] on input "text" at bounding box center [698, 86] width 653 height 48
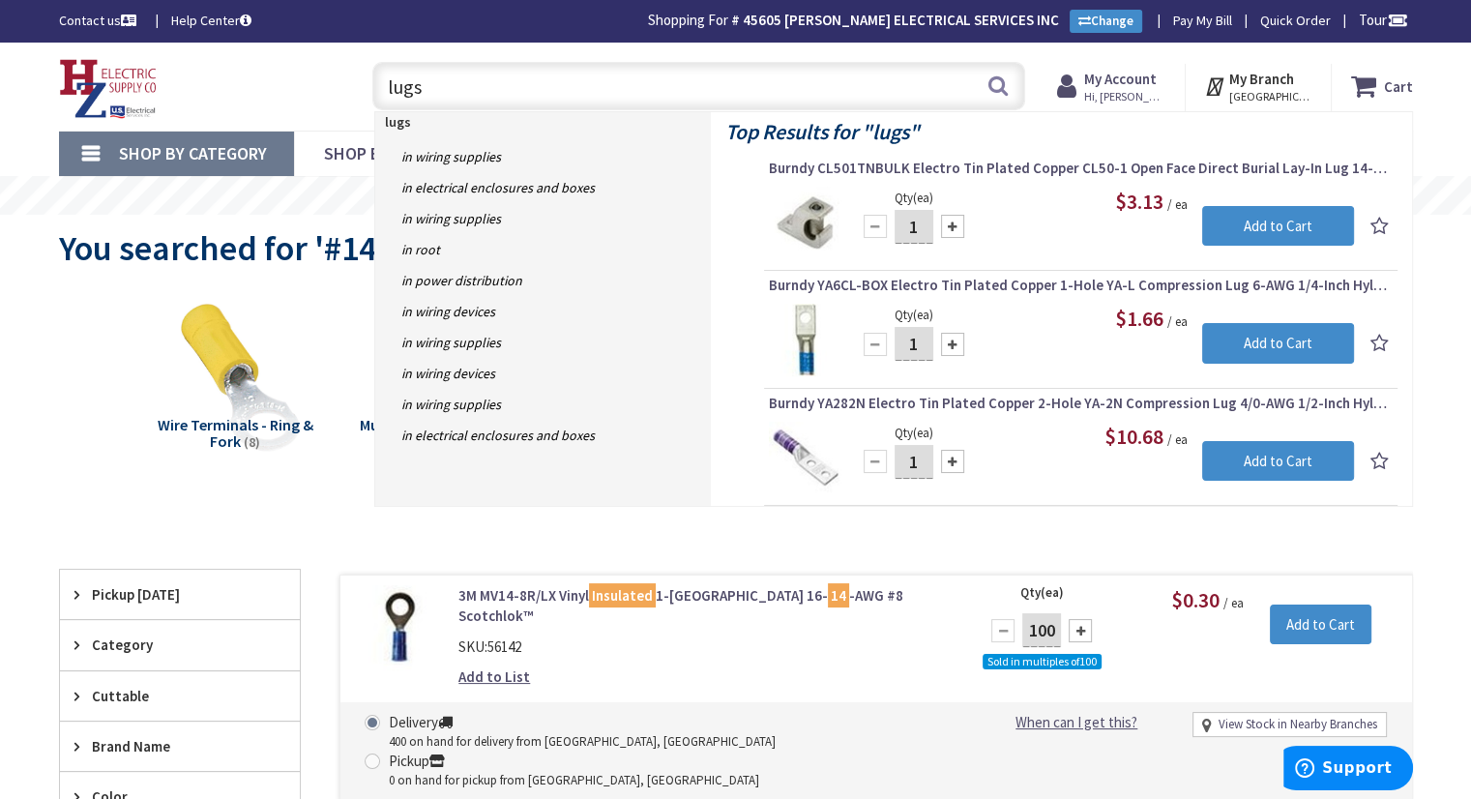
type input "lugs"
click at [99, 354] on div "Wire Terminals - Ring & Fork (8) Multi-Tap Connectors (5) Staples (1)" at bounding box center [736, 391] width 1286 height 208
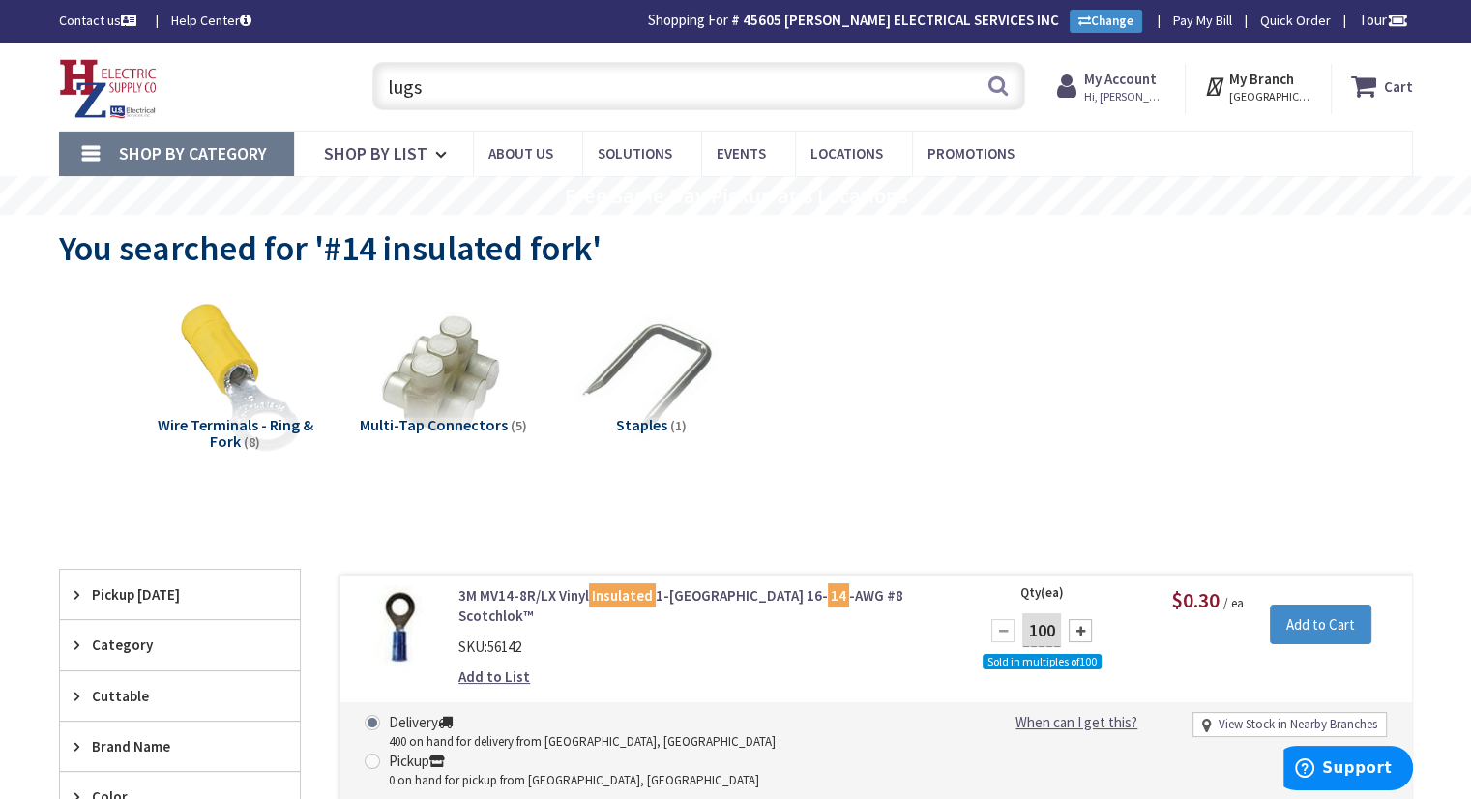
click at [107, 59] on img at bounding box center [108, 89] width 99 height 60
